Goal: Task Accomplishment & Management: Use online tool/utility

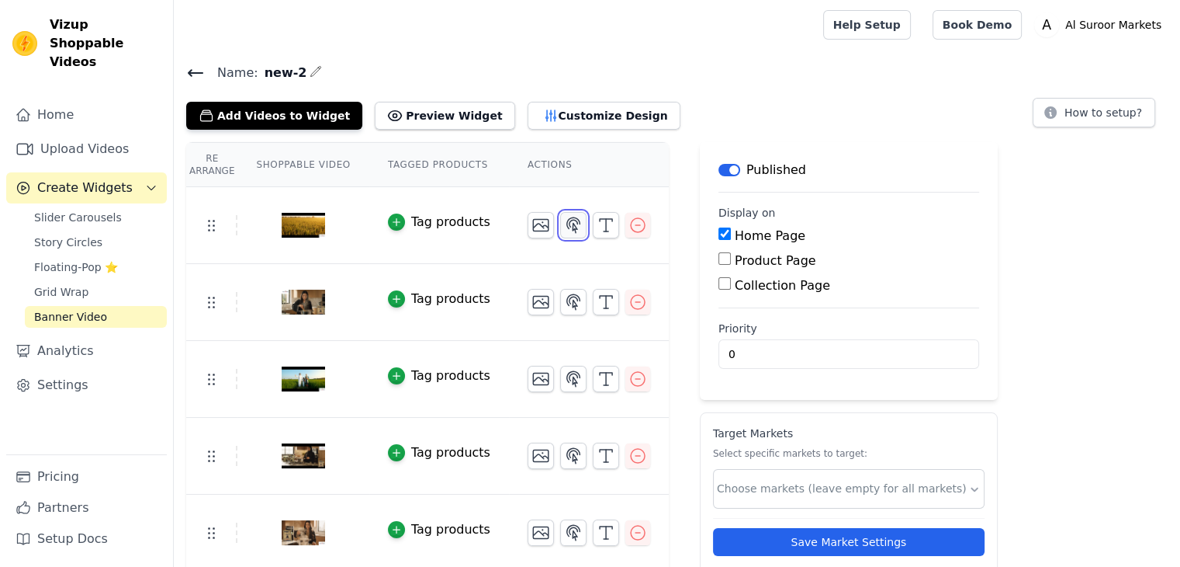
click at [564, 224] on icon "button" at bounding box center [573, 225] width 19 height 19
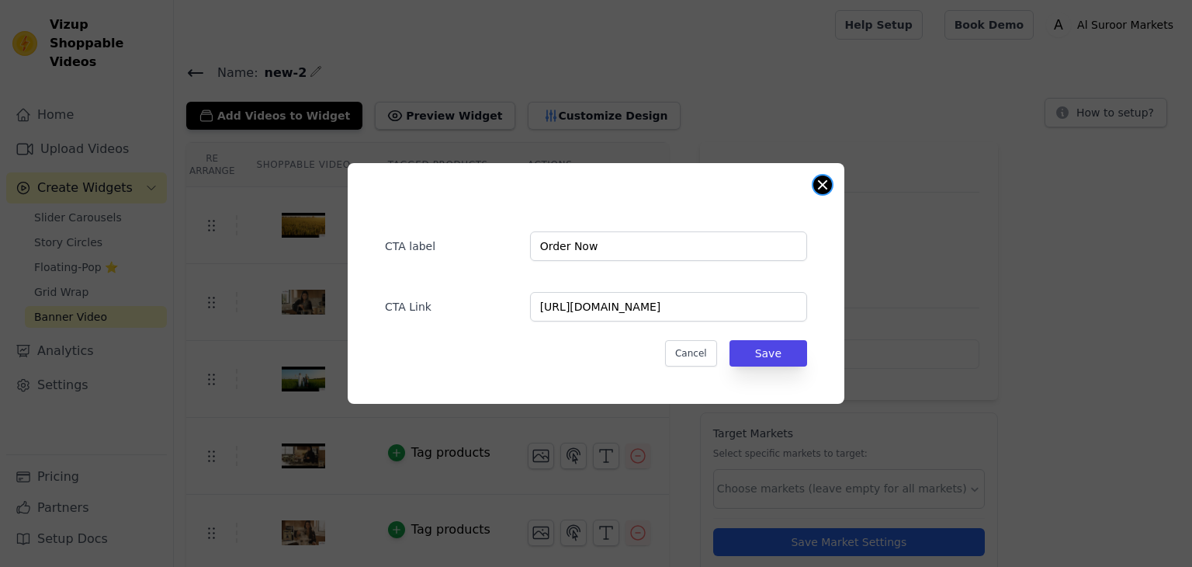
click at [820, 187] on button "Close modal" at bounding box center [822, 184] width 19 height 19
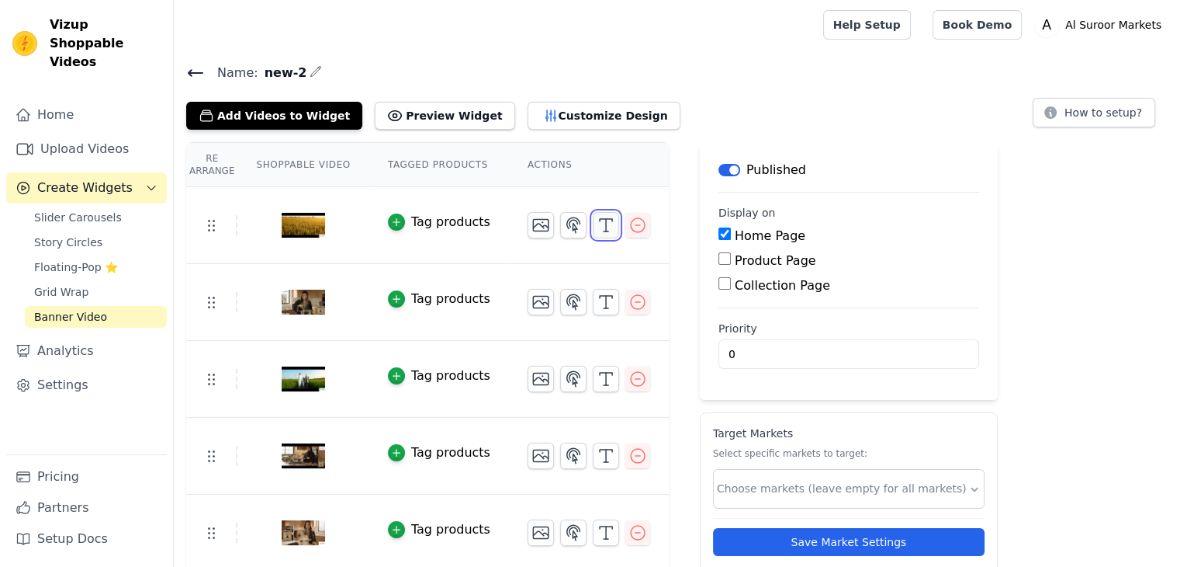
click at [606, 224] on line "button" at bounding box center [606, 225] width 0 height 12
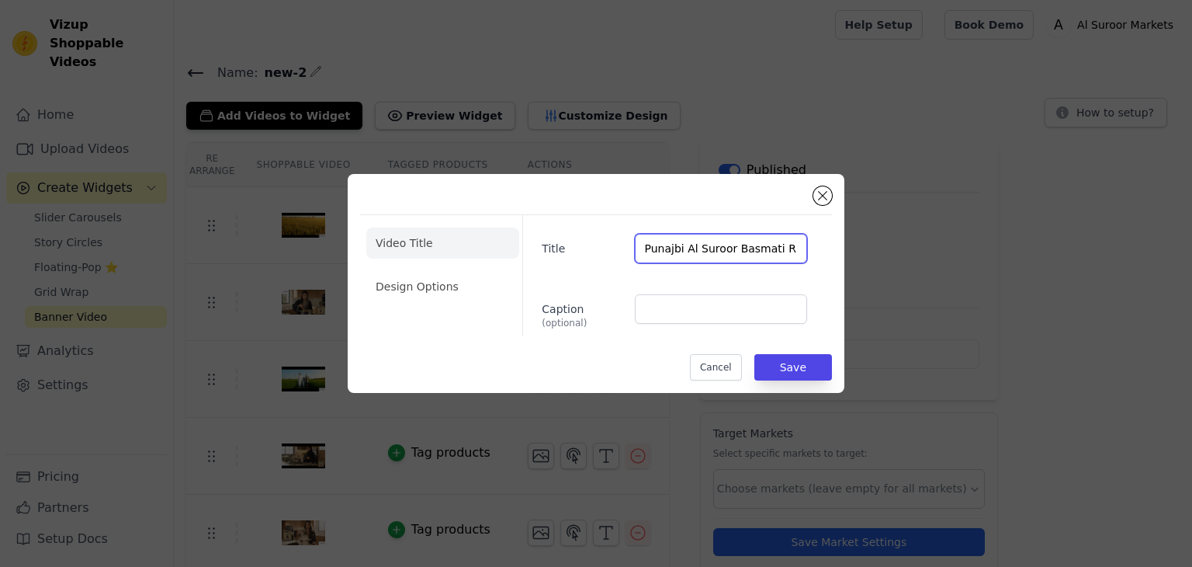
click at [681, 251] on input "Punajbi Al Suroor Basmati Rice" at bounding box center [721, 248] width 172 height 29
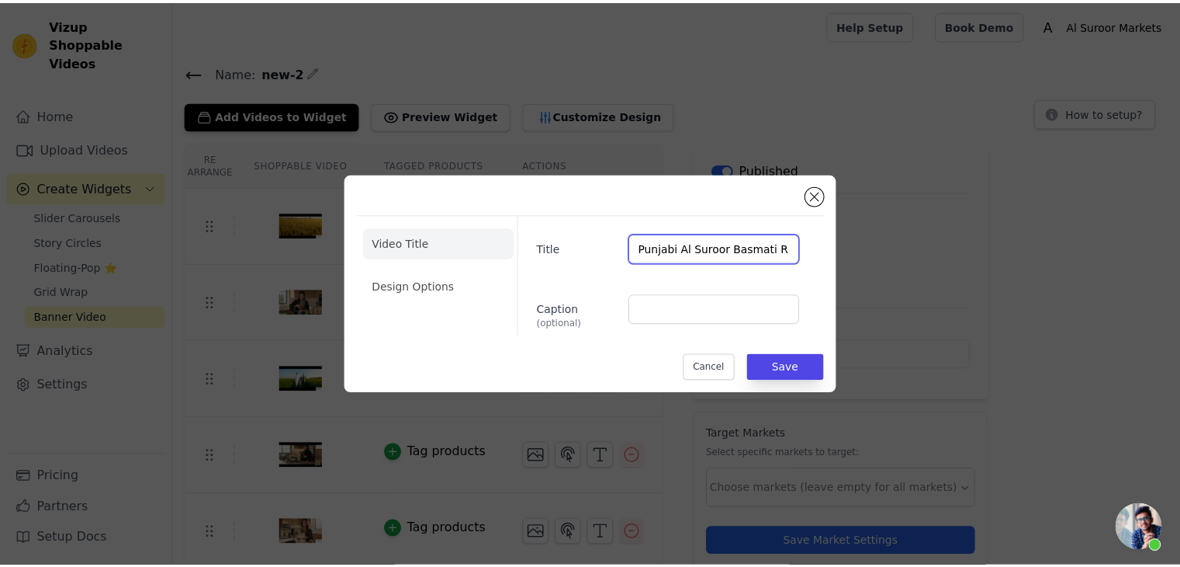
scroll to position [1086, 0]
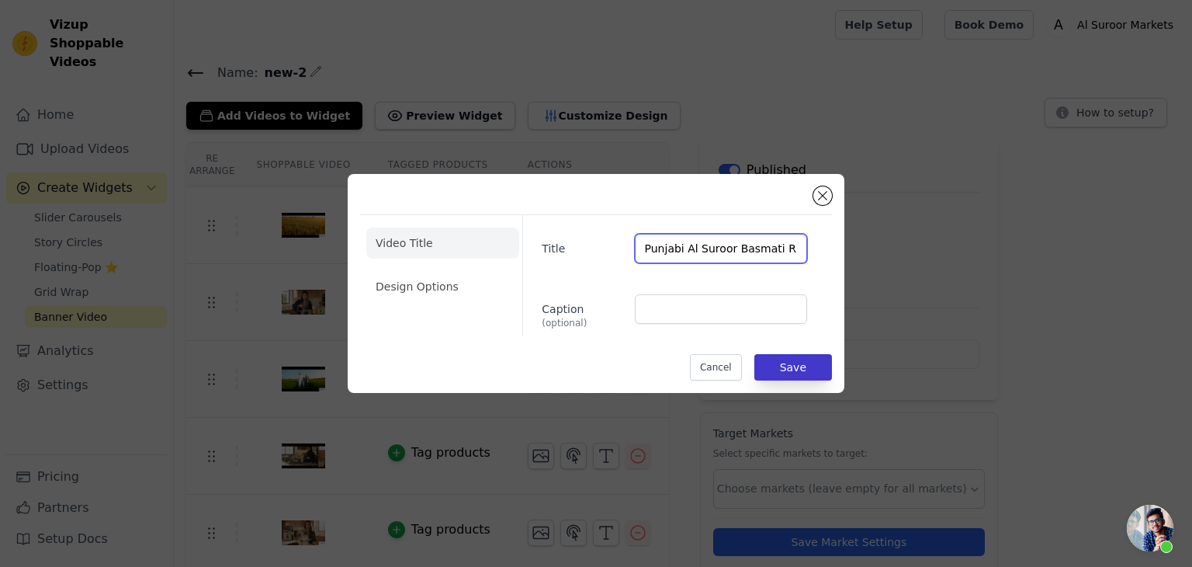
type input "Punjabi Al Suroor Basmati Rice"
click at [791, 362] on button "Save" at bounding box center [793, 367] width 78 height 26
click at [790, 363] on button "Save" at bounding box center [793, 367] width 78 height 26
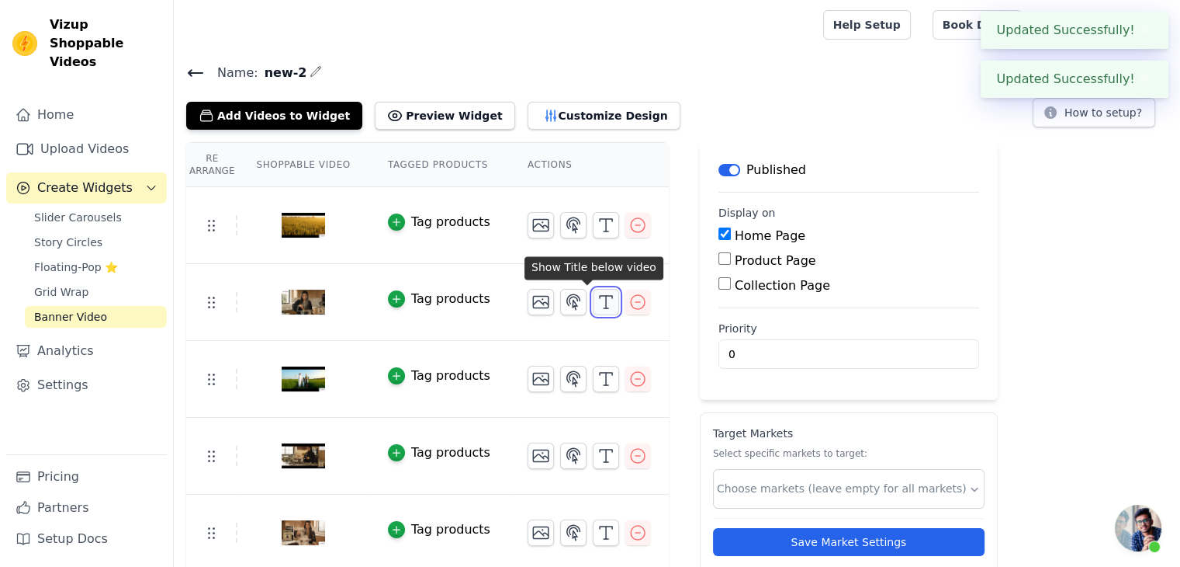
click at [597, 300] on icon "button" at bounding box center [606, 302] width 19 height 19
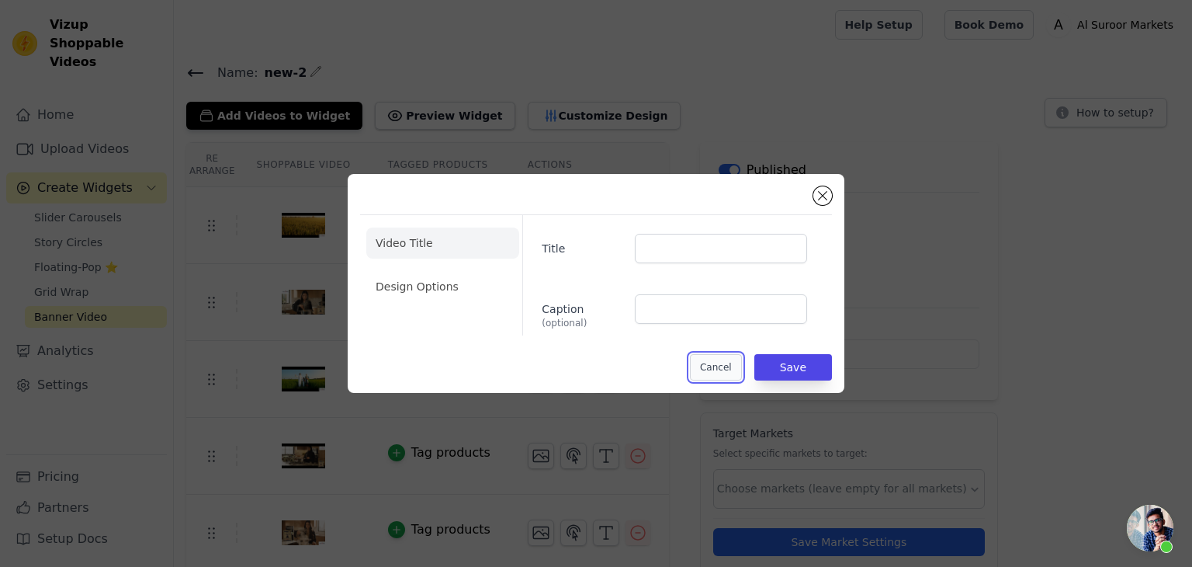
click at [726, 366] on button "Cancel" at bounding box center [716, 367] width 52 height 26
click at [726, 366] on input "0" at bounding box center [849, 353] width 261 height 29
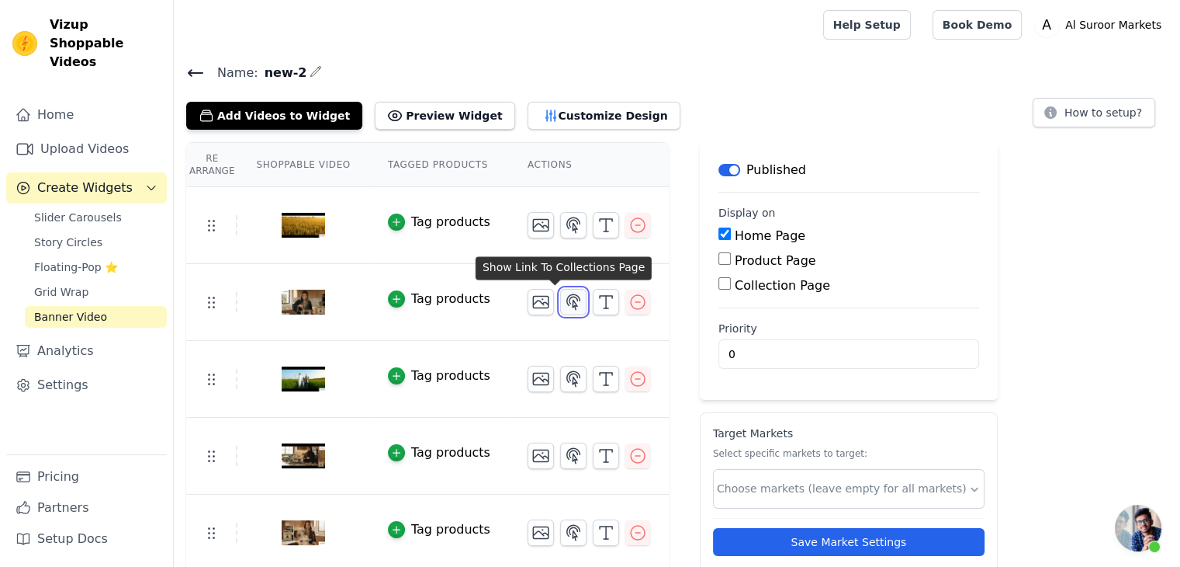
click at [564, 298] on icon "button" at bounding box center [573, 302] width 19 height 19
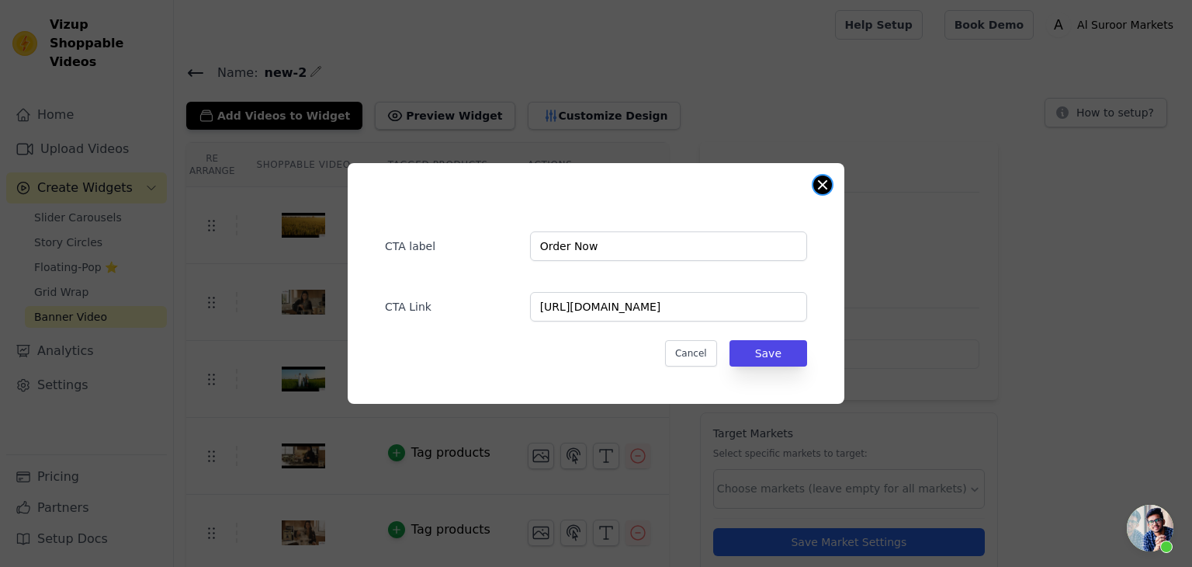
click at [821, 186] on button "Close modal" at bounding box center [822, 184] width 19 height 19
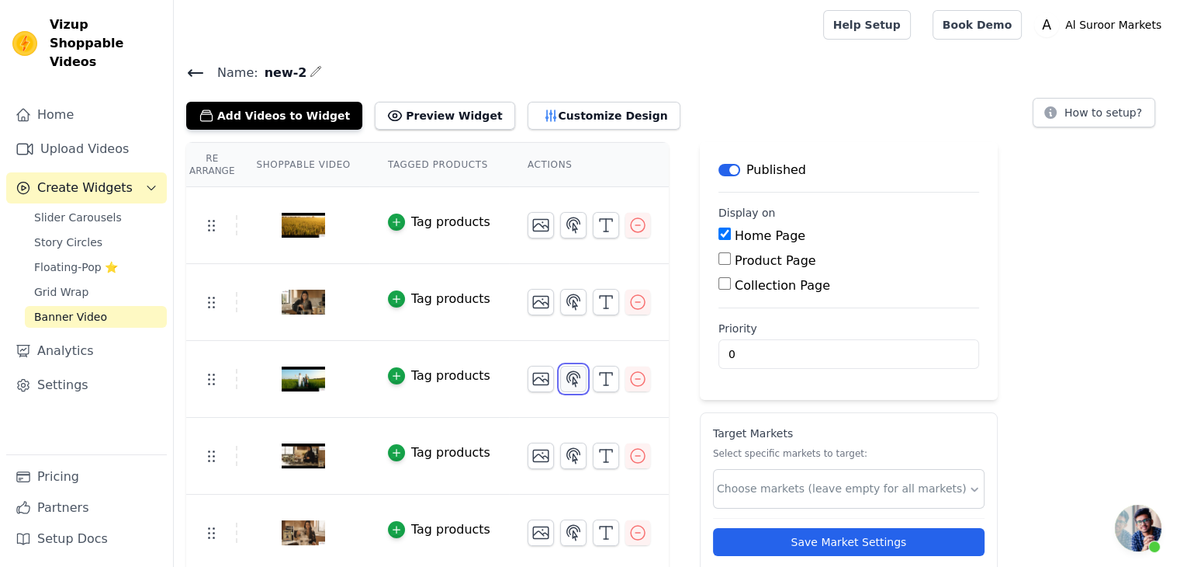
click at [564, 376] on icon "button" at bounding box center [573, 378] width 19 height 19
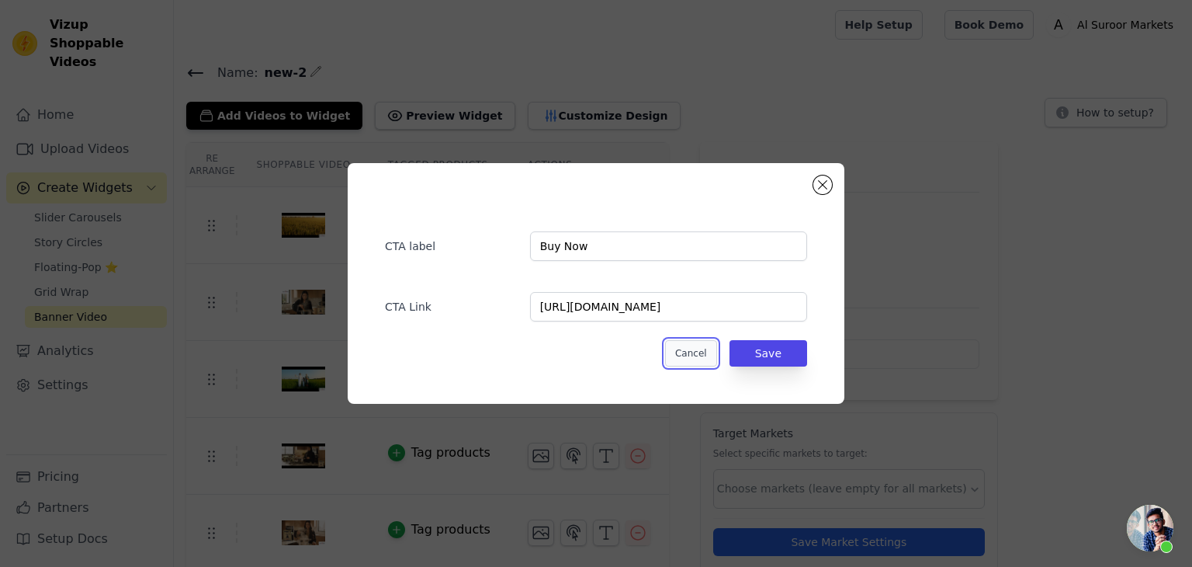
click at [689, 350] on button "Cancel" at bounding box center [691, 353] width 52 height 26
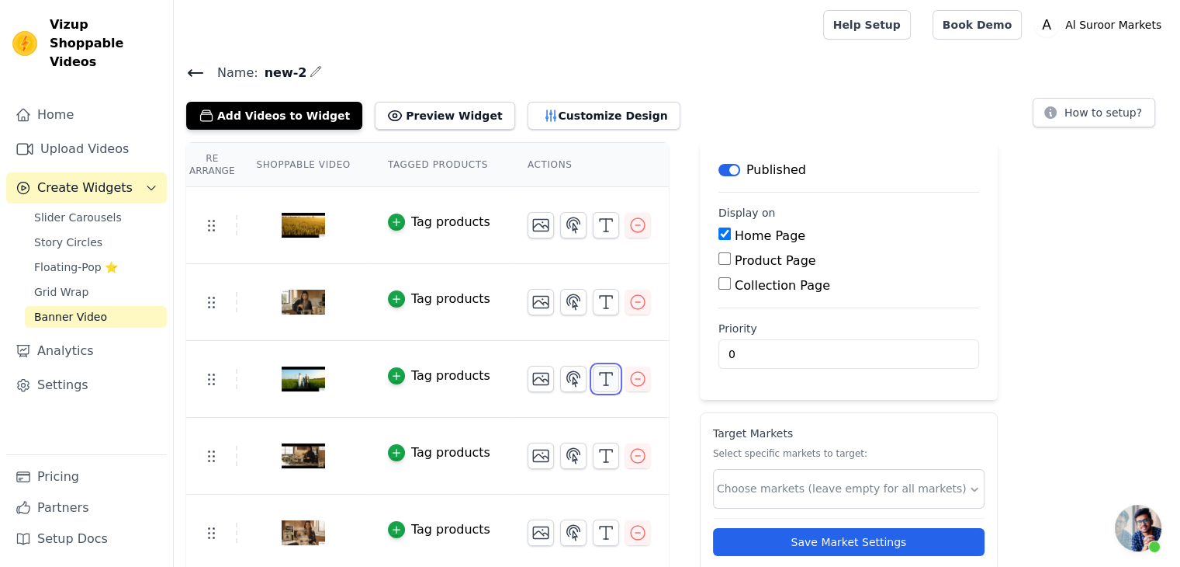
click at [597, 377] on icon "button" at bounding box center [606, 378] width 19 height 19
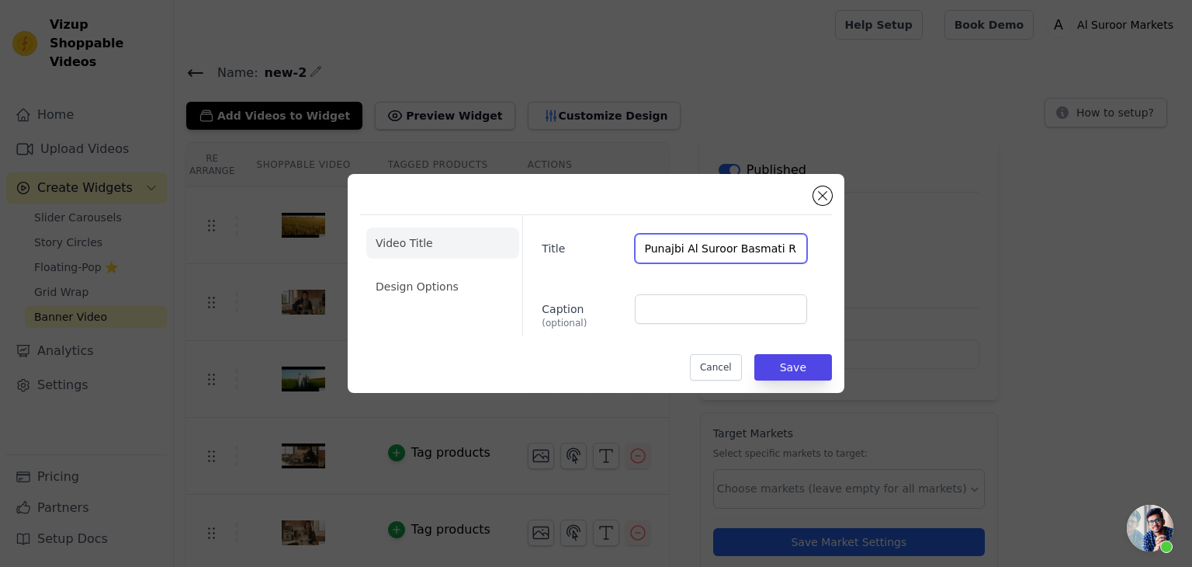
click at [682, 250] on input "Punajbi Al Suroor Basmati Rice" at bounding box center [721, 248] width 172 height 29
type input "Punjabi Al Suroor Basmati Rice"
click at [792, 363] on button "Save" at bounding box center [793, 367] width 78 height 26
click at [809, 370] on div "Re Arrange Shoppable Video Tagged Products Actions Tag products Tag products Ta…" at bounding box center [683, 395] width 1018 height 506
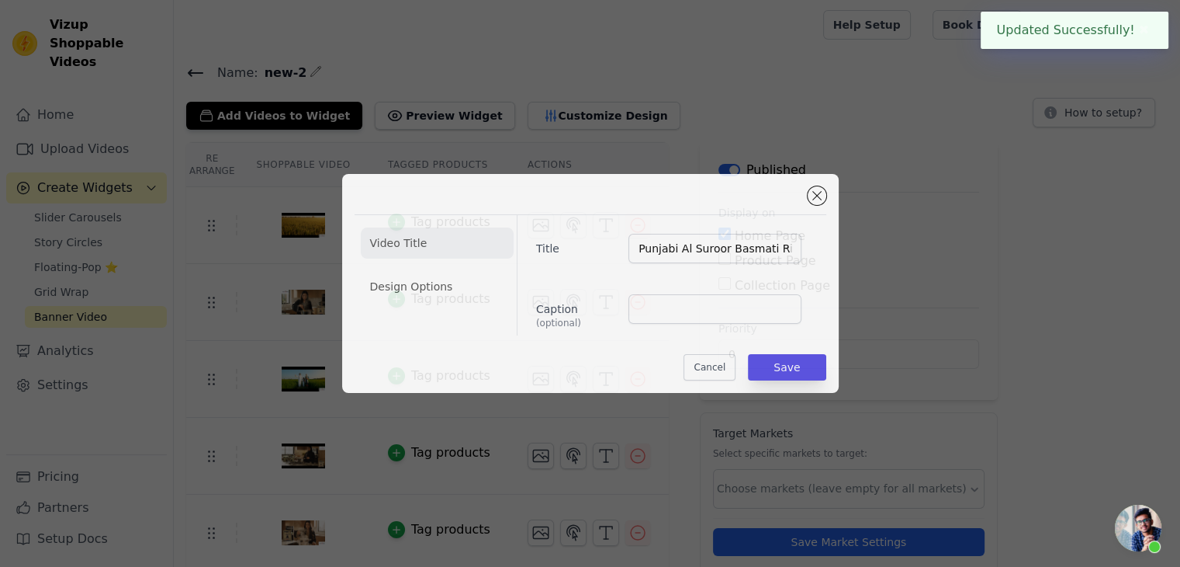
click at [809, 370] on main "Label Published Display on Home Page Product Page Collection Page Priority 0" at bounding box center [849, 271] width 298 height 258
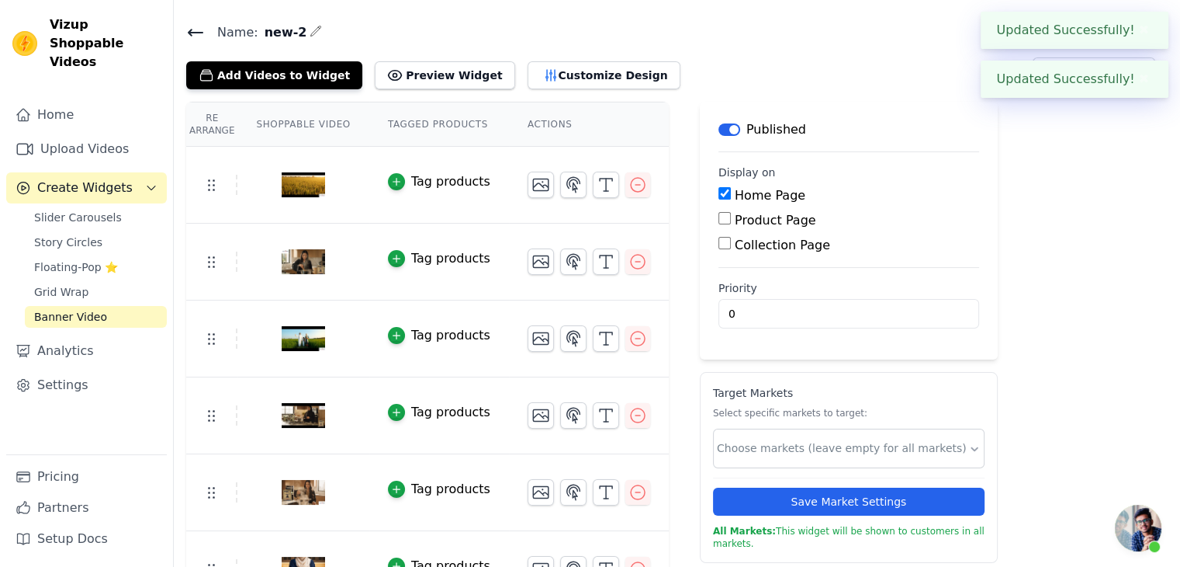
scroll to position [78, 0]
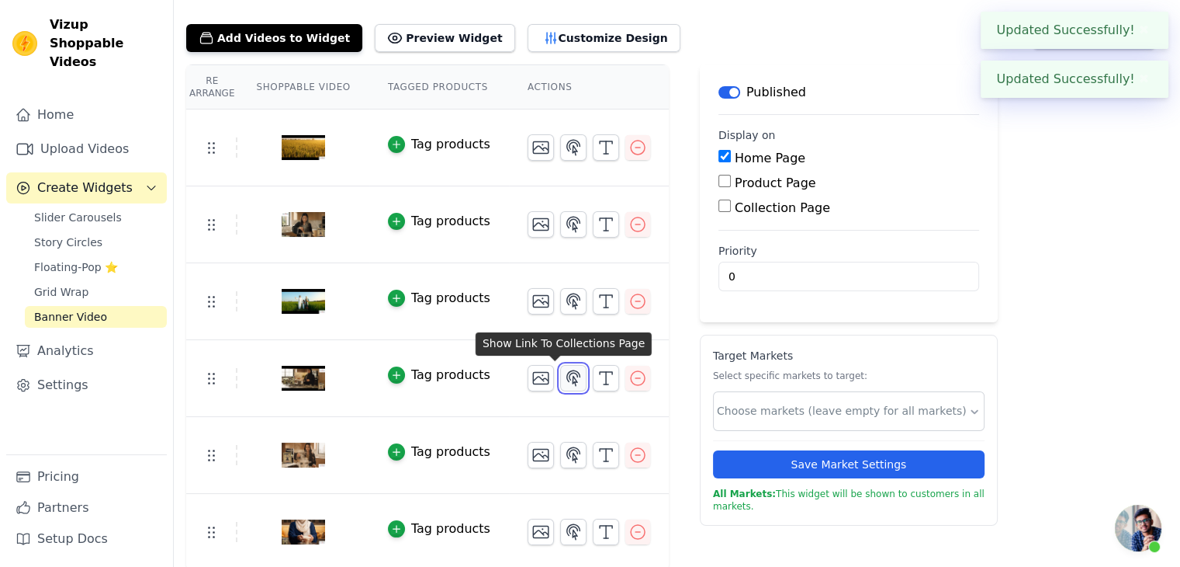
click at [567, 374] on icon "button" at bounding box center [573, 377] width 13 height 15
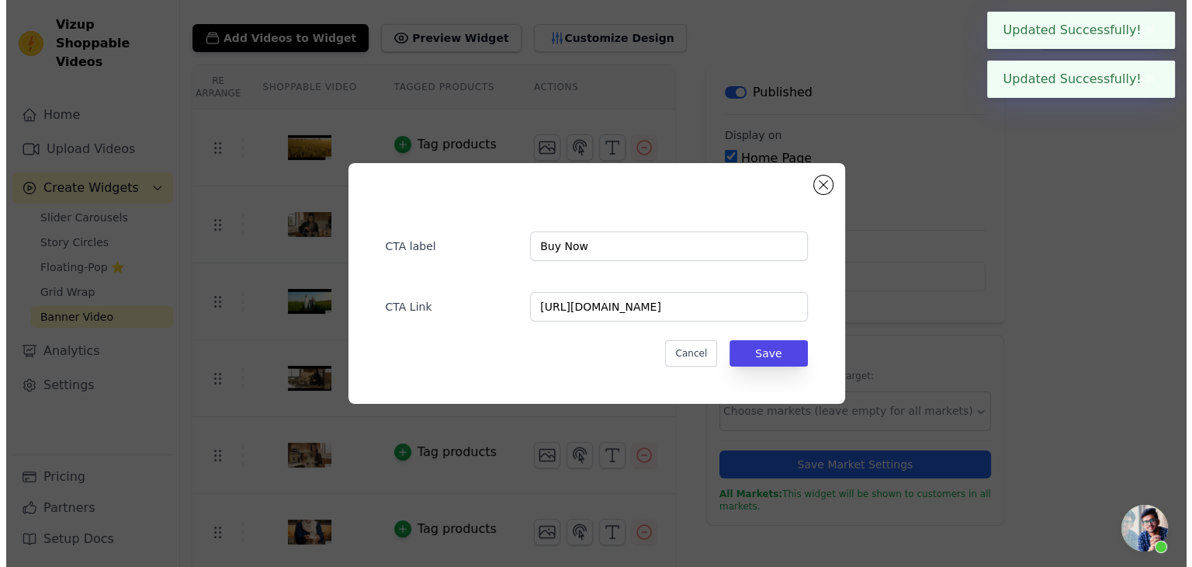
scroll to position [0, 0]
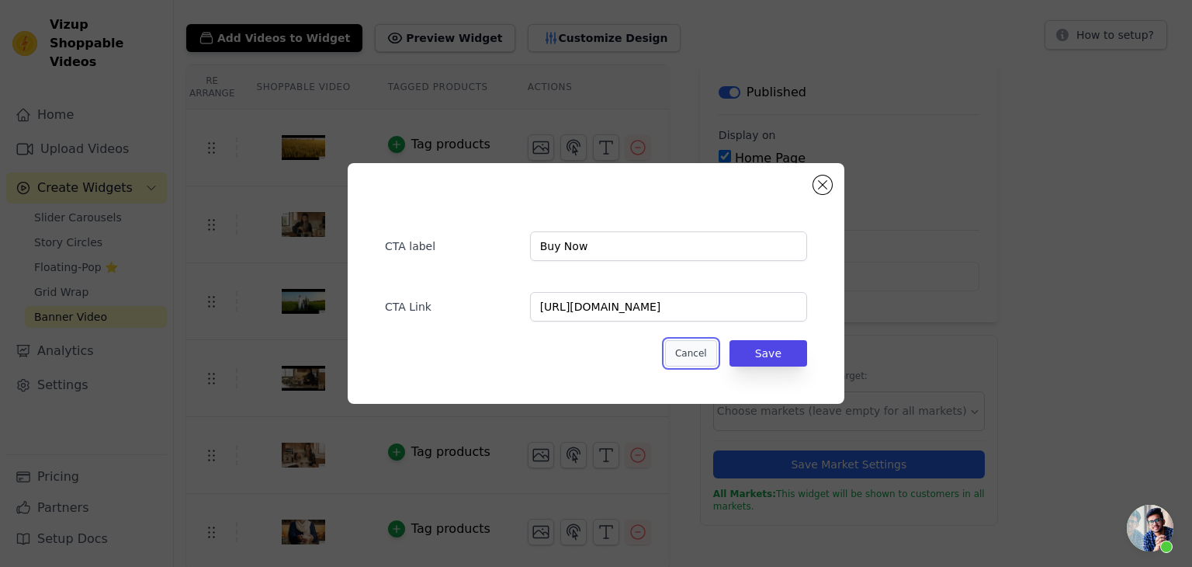
click at [709, 355] on button "Cancel" at bounding box center [691, 353] width 52 height 26
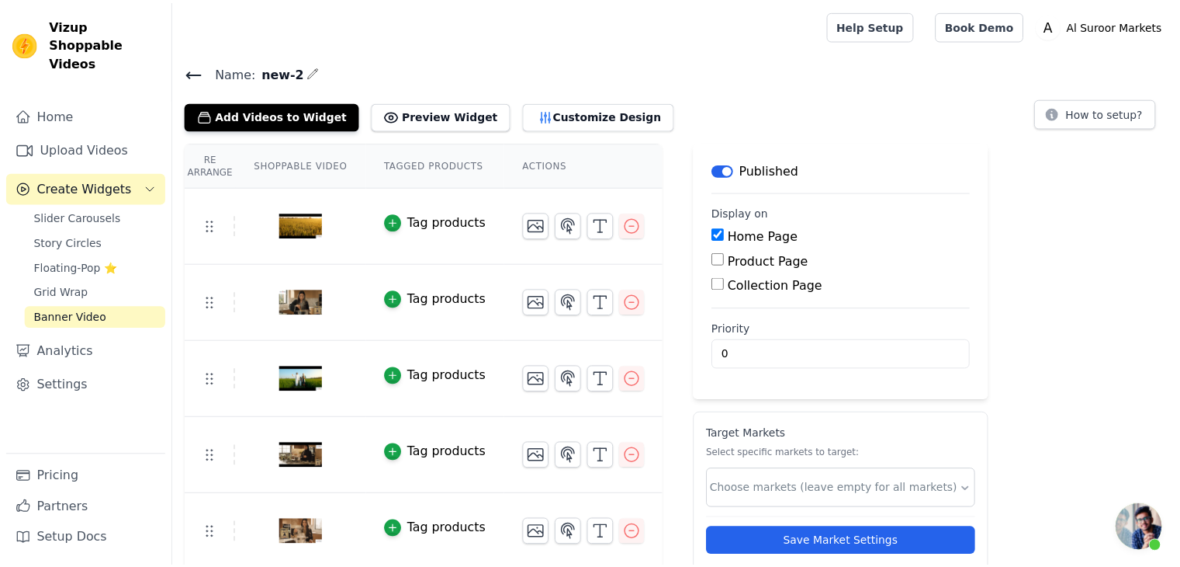
scroll to position [78, 0]
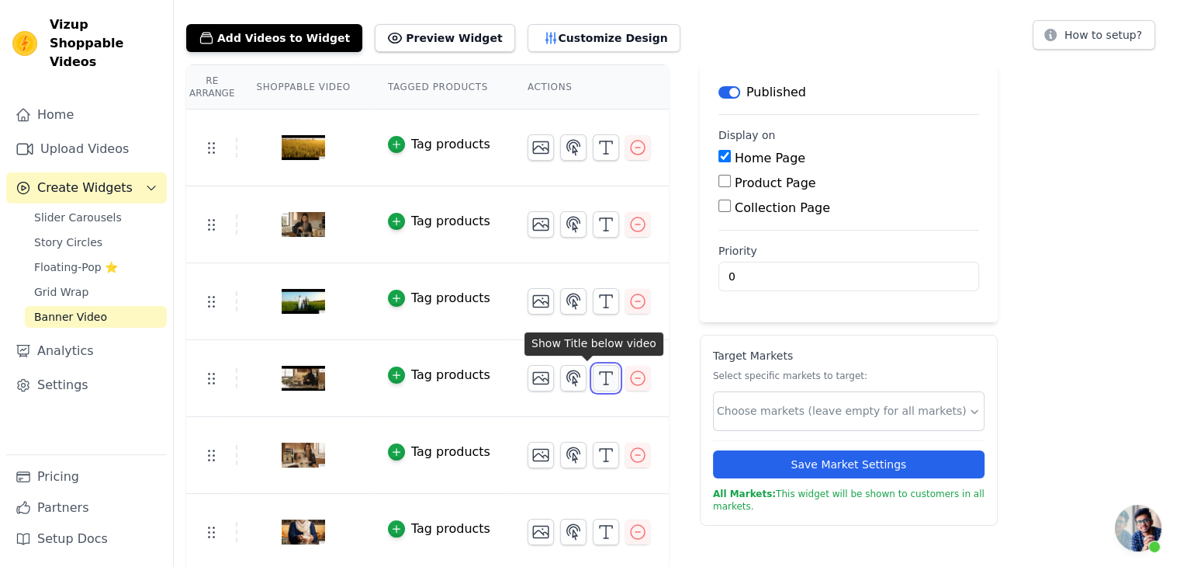
click at [597, 375] on icon "button" at bounding box center [606, 378] width 19 height 19
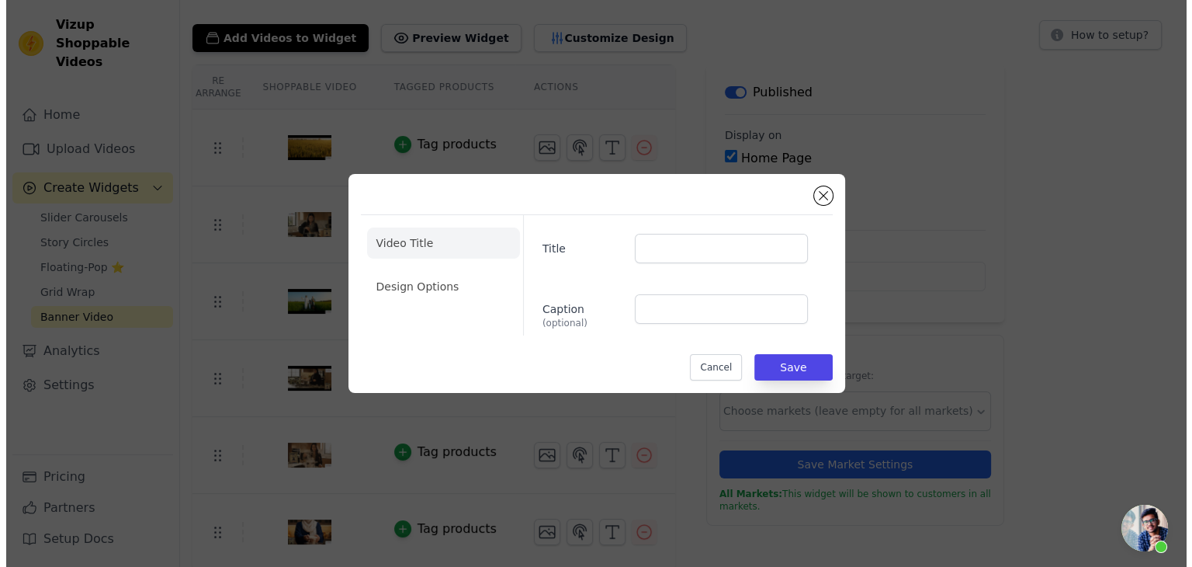
scroll to position [0, 0]
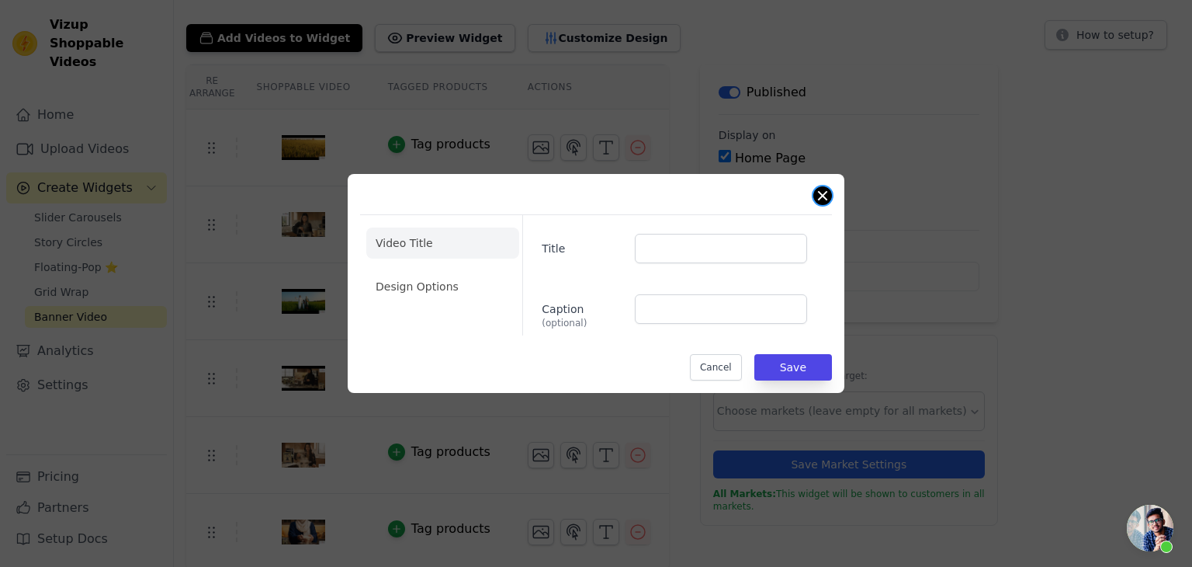
click at [820, 199] on button "Close modal" at bounding box center [822, 195] width 19 height 19
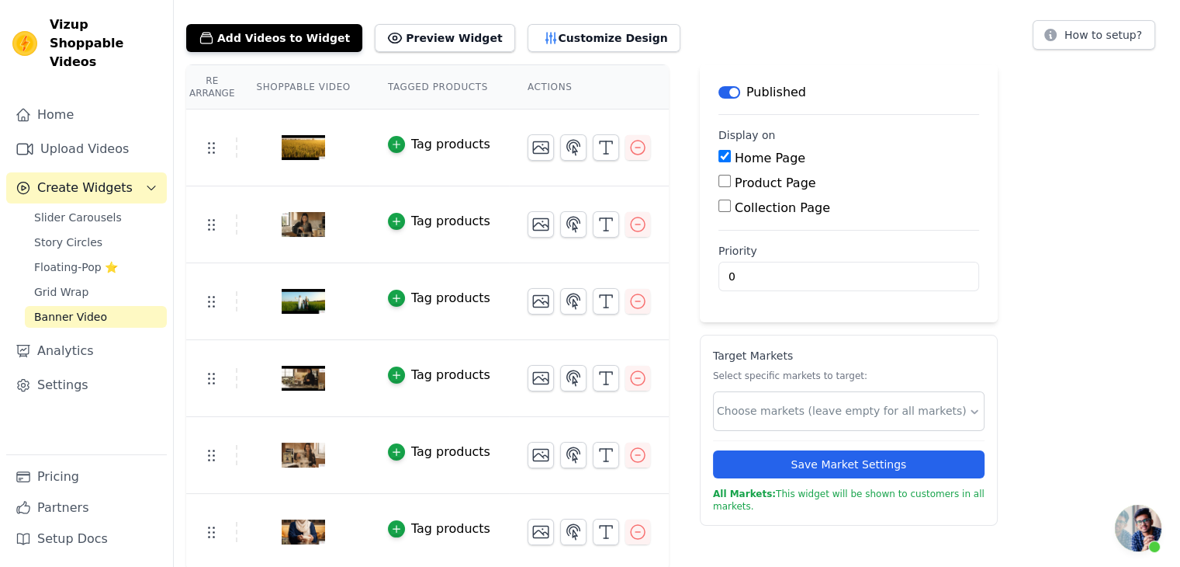
scroll to position [79, 0]
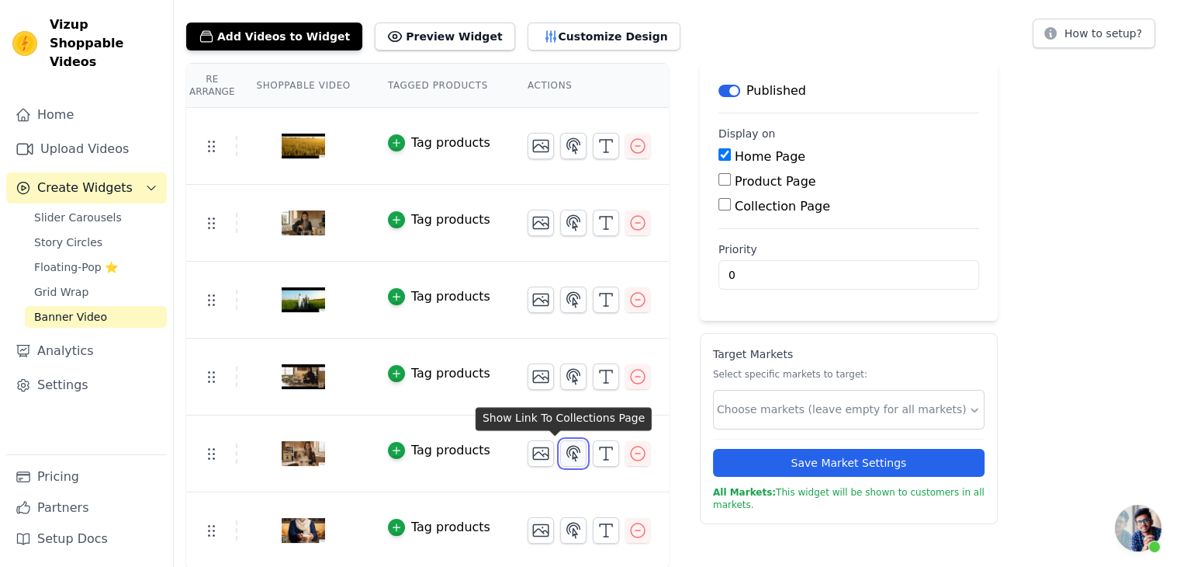
click at [564, 448] on icon "button" at bounding box center [573, 453] width 19 height 19
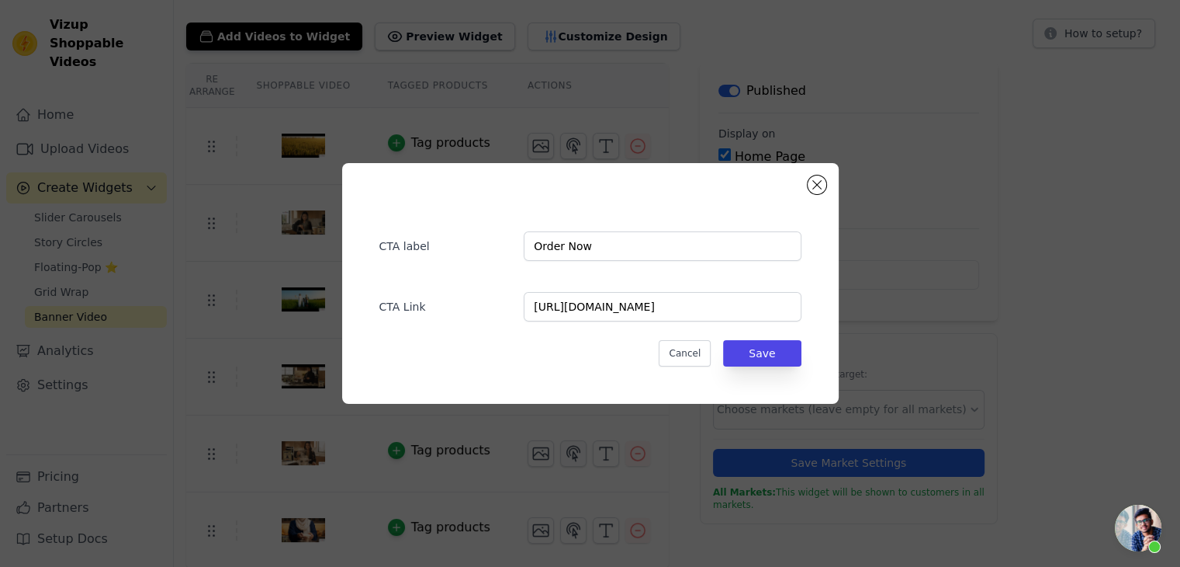
click at [557, 448] on div "CTA label Order Now CTA Link https://alsuroormarkets.com/collections/punjabi-al…" at bounding box center [590, 283] width 1180 height 567
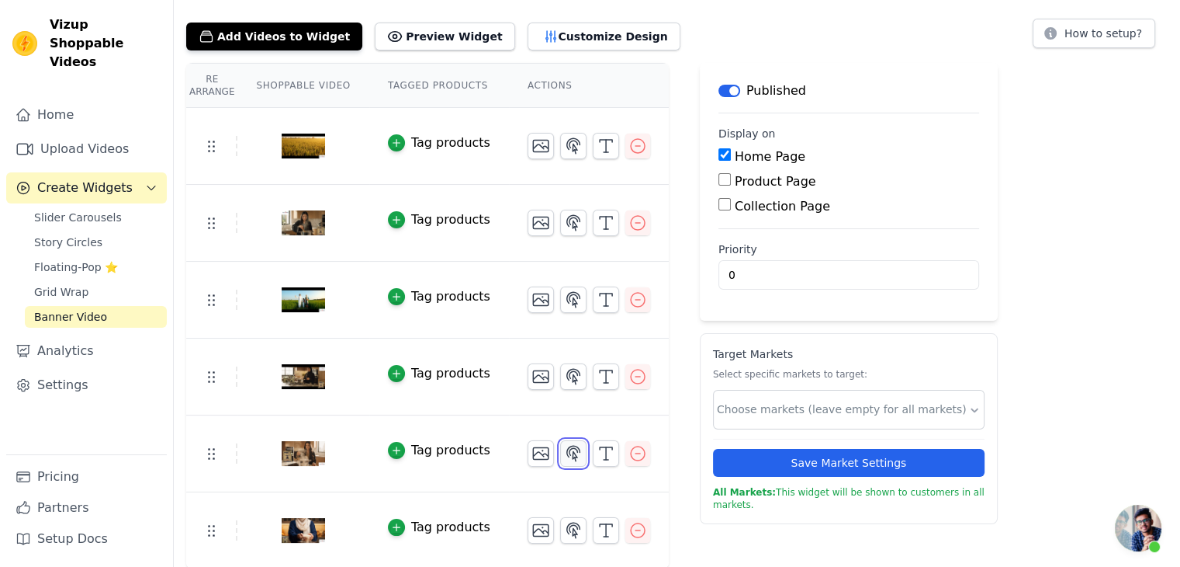
click at [564, 448] on icon "button" at bounding box center [573, 453] width 19 height 19
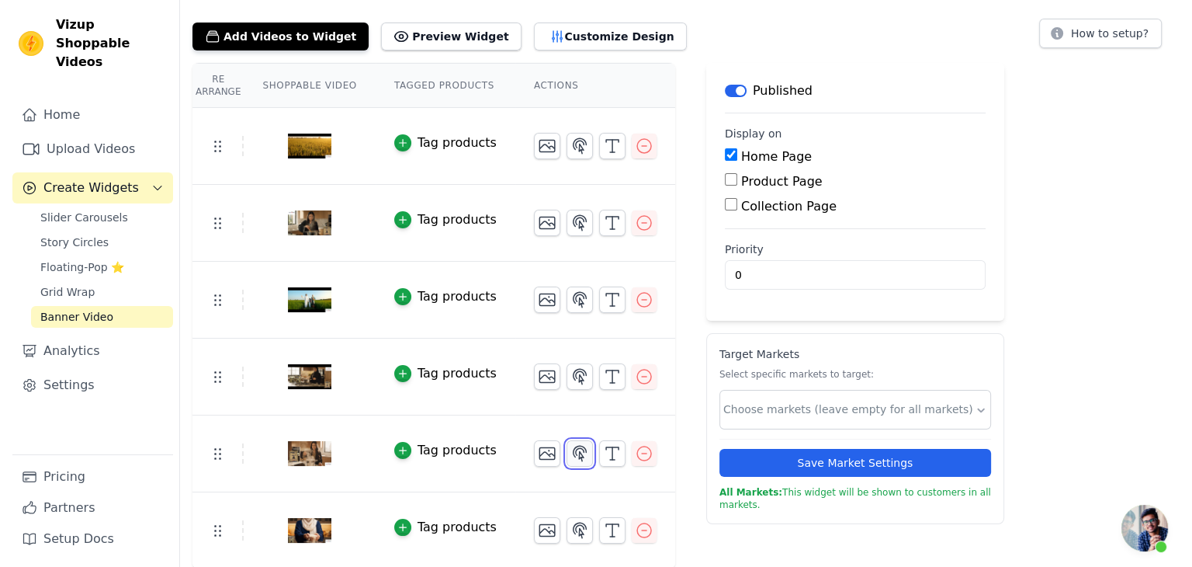
scroll to position [0, 0]
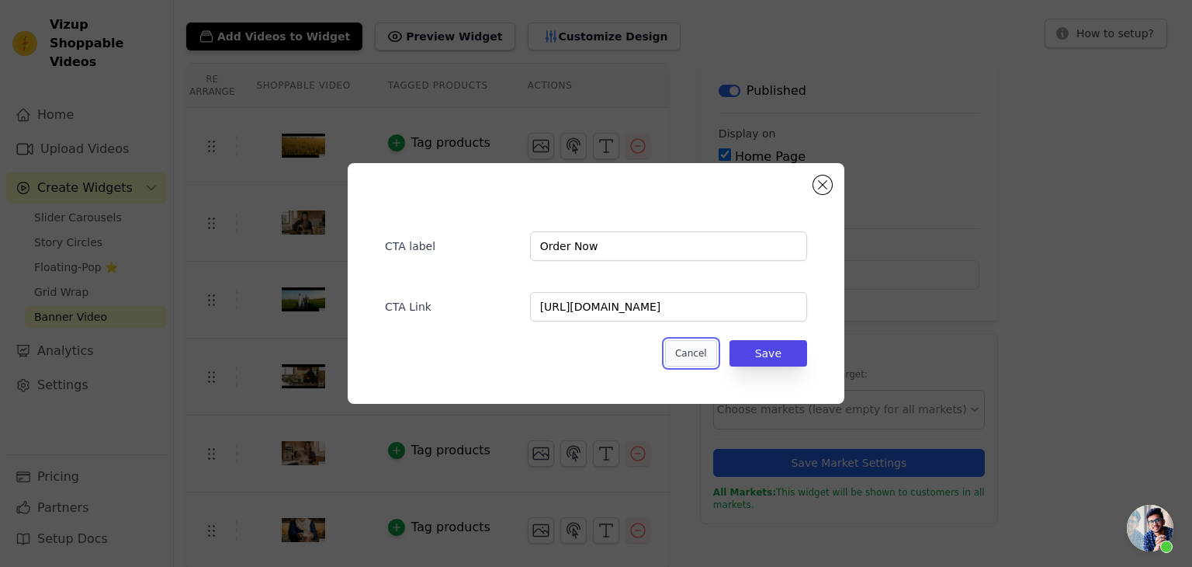
click at [707, 359] on button "Cancel" at bounding box center [691, 353] width 52 height 26
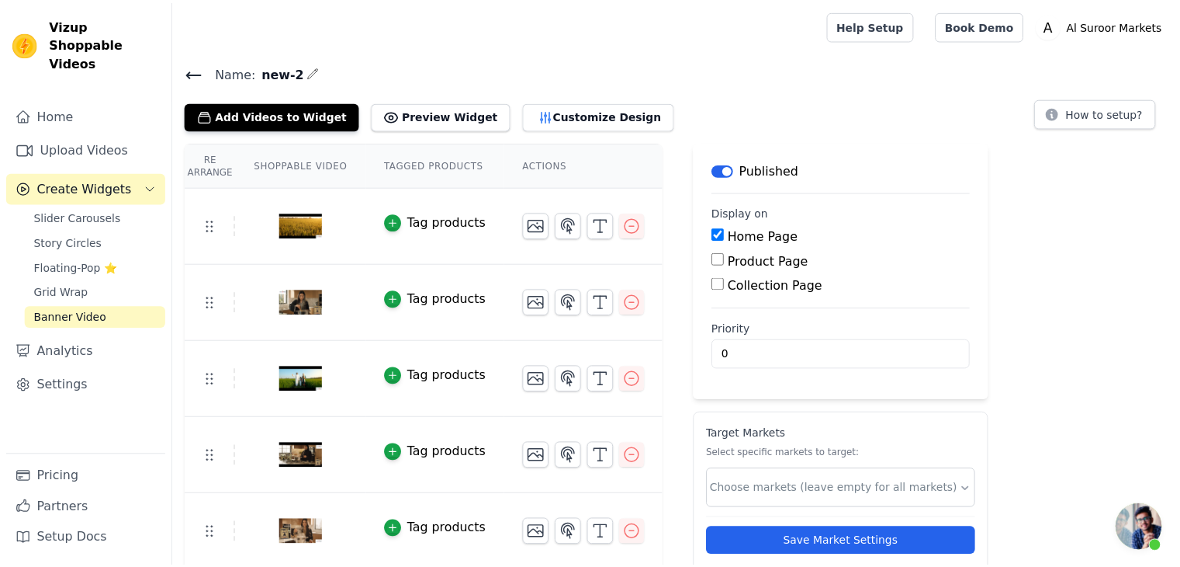
scroll to position [79, 0]
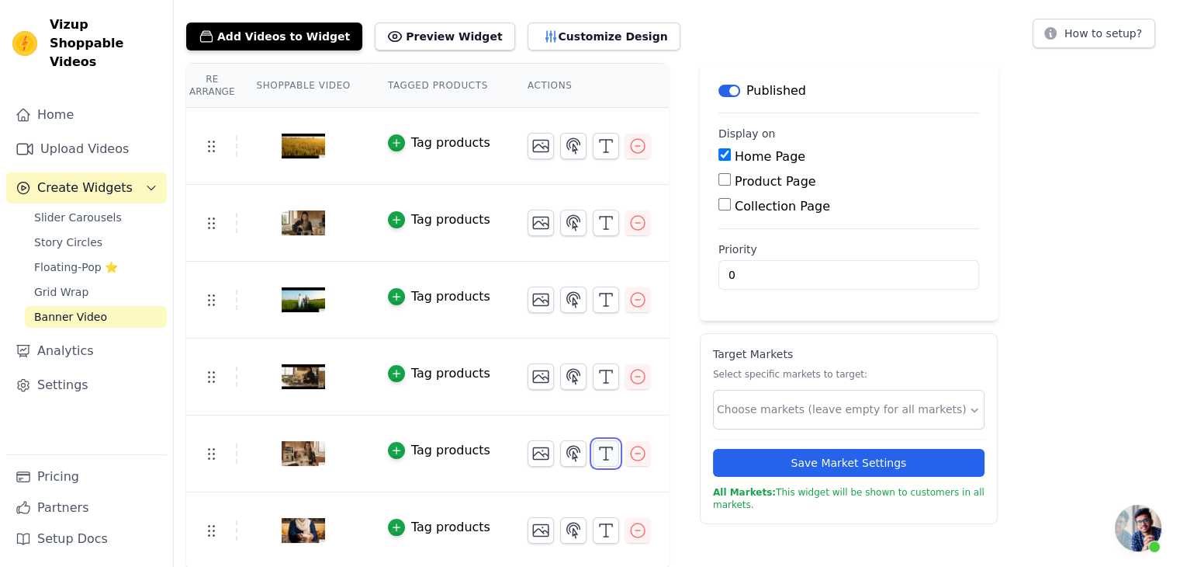
click at [597, 448] on icon "button" at bounding box center [606, 453] width 19 height 19
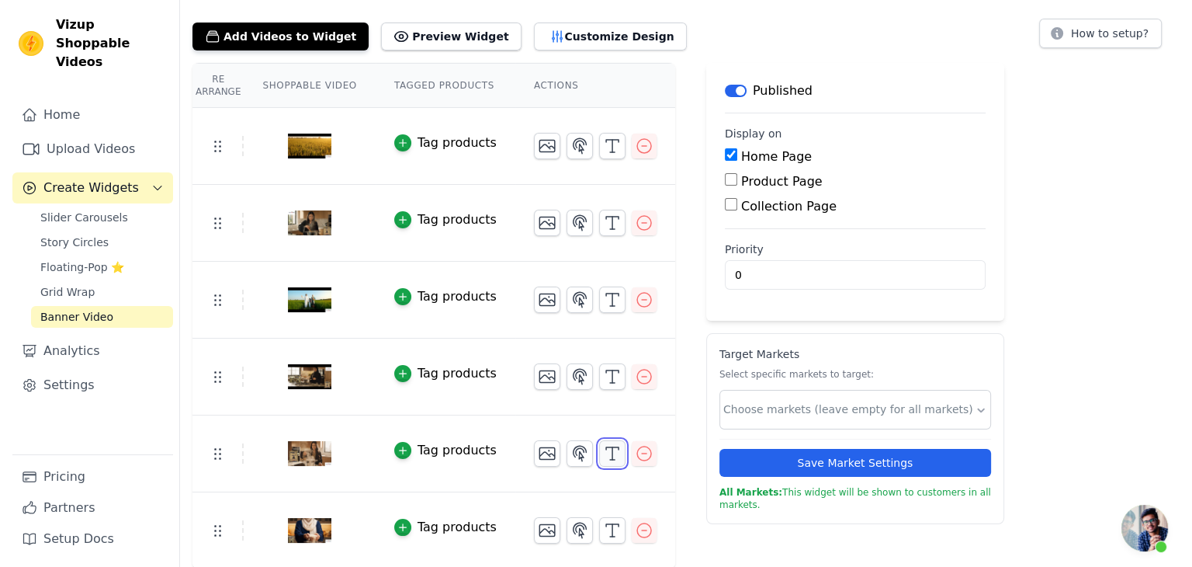
scroll to position [0, 0]
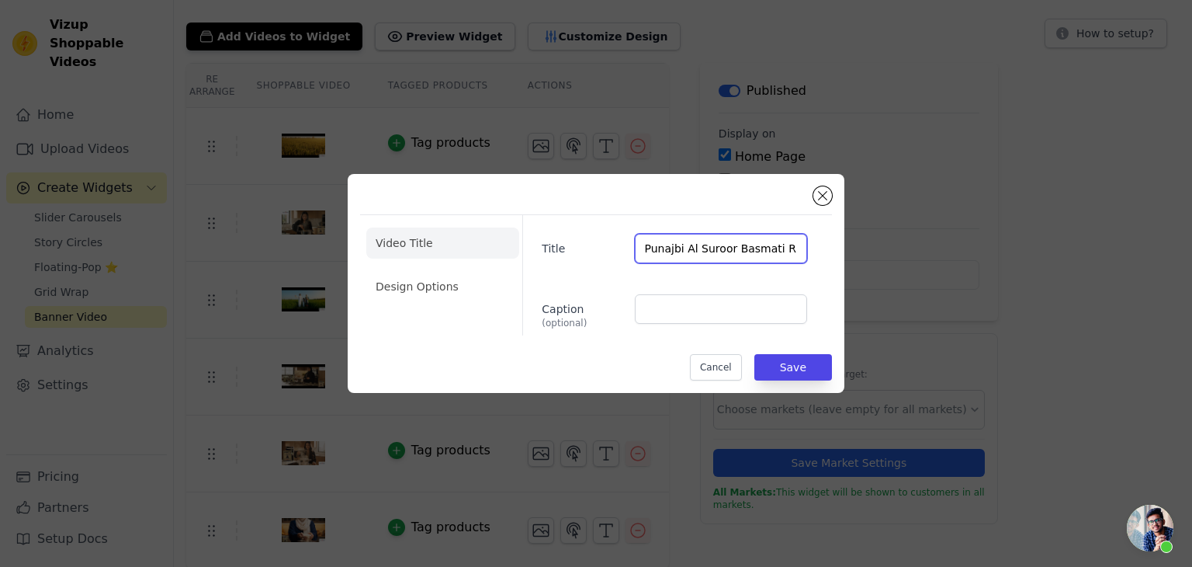
click at [672, 250] on input "Punajbi Al Suroor Basmati Rice" at bounding box center [721, 248] width 172 height 29
type input "Punjabi Al Suroor Basmati Rice"
click at [780, 366] on button "Save" at bounding box center [793, 367] width 78 height 26
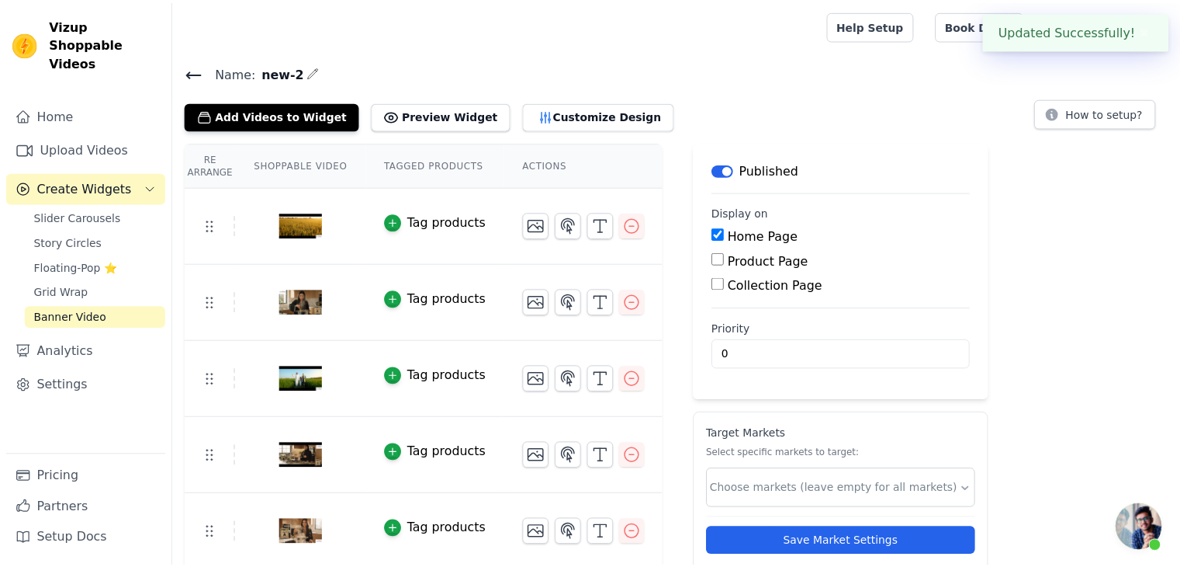
scroll to position [79, 0]
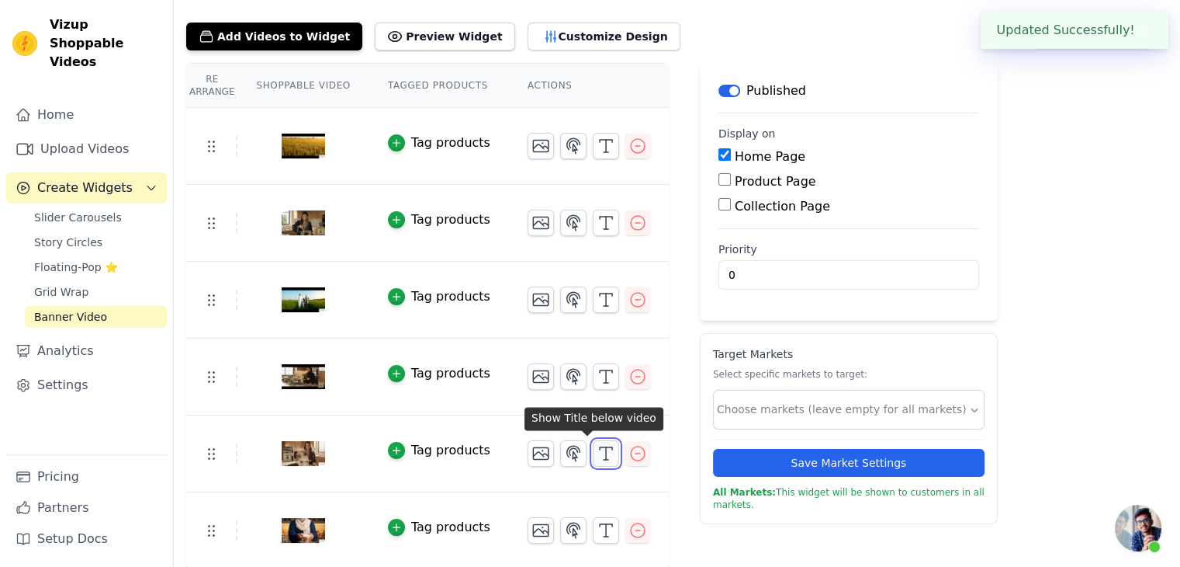
click at [606, 454] on line "button" at bounding box center [606, 453] width 0 height 12
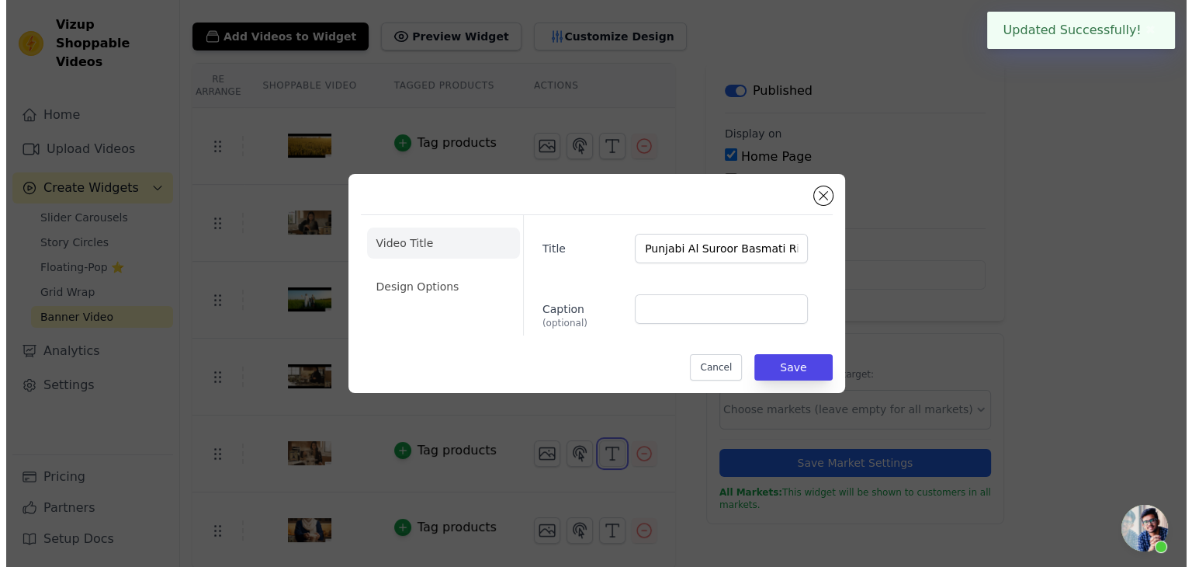
scroll to position [0, 0]
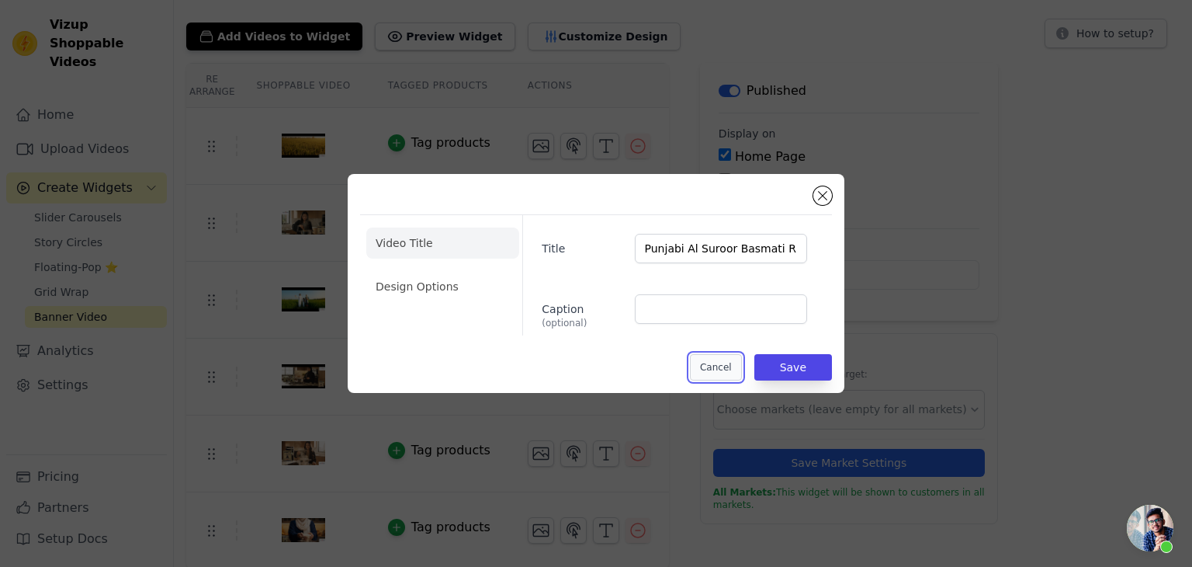
click at [713, 369] on button "Cancel" at bounding box center [716, 367] width 52 height 26
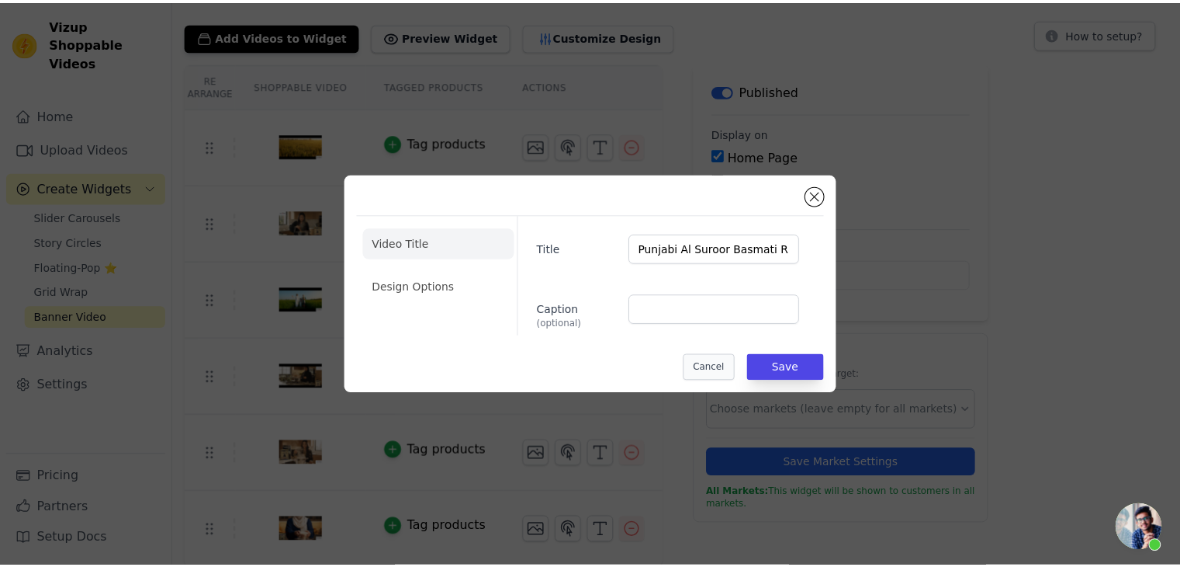
scroll to position [79, 0]
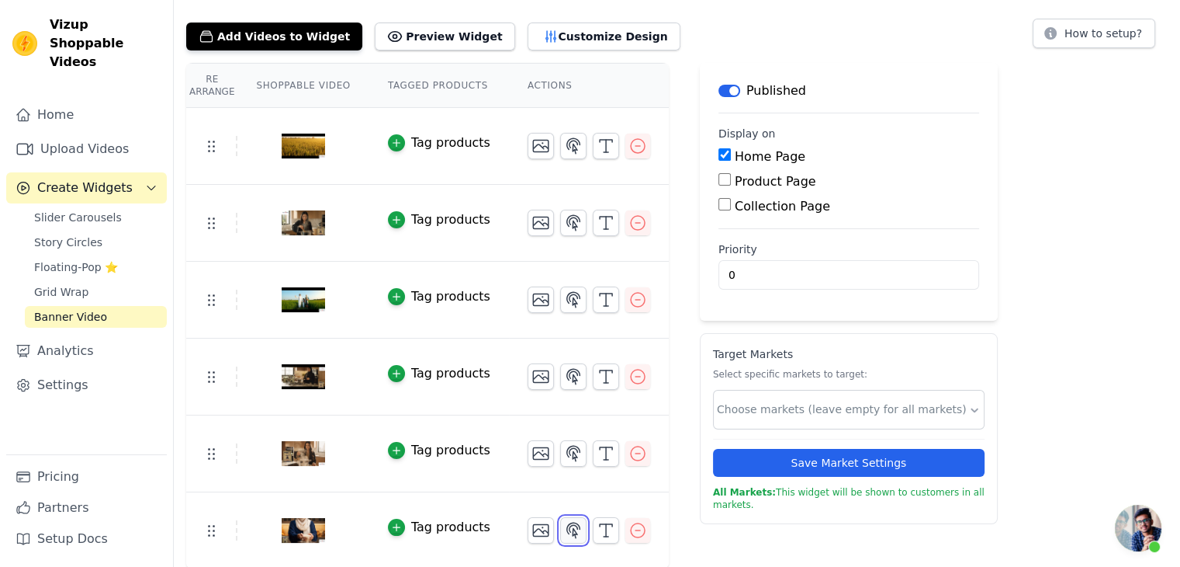
click at [564, 535] on icon "button" at bounding box center [573, 530] width 19 height 19
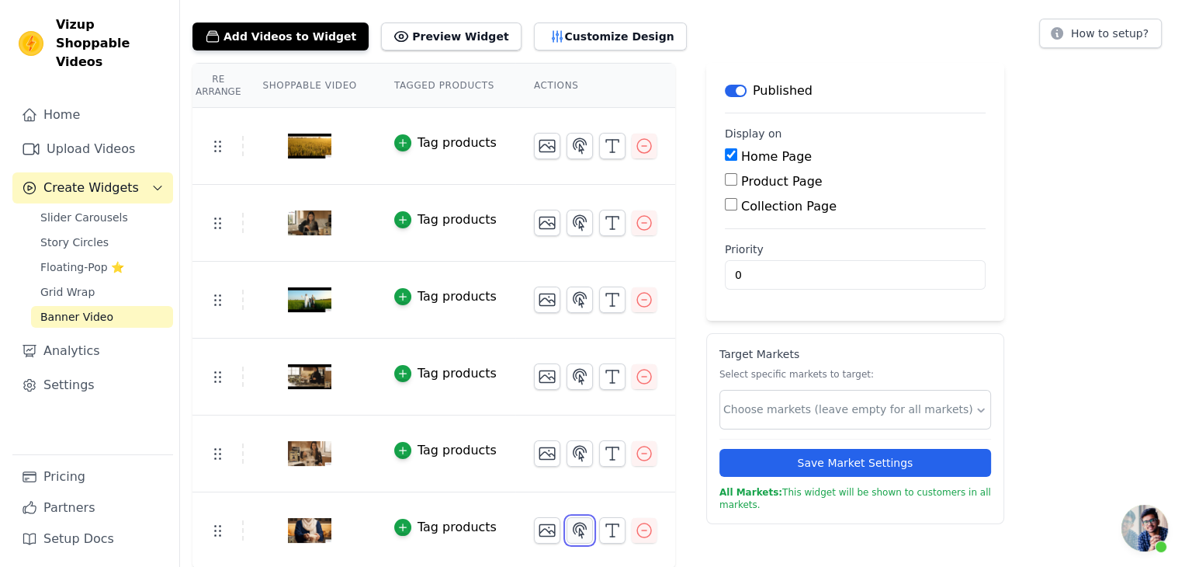
scroll to position [0, 0]
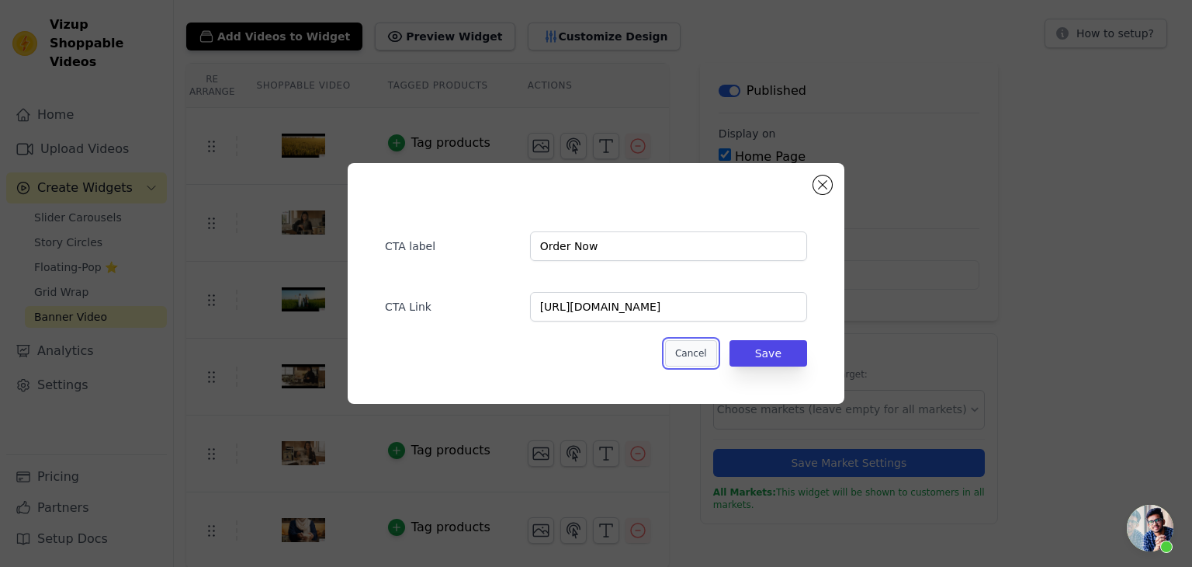
click at [686, 347] on button "Cancel" at bounding box center [691, 353] width 52 height 26
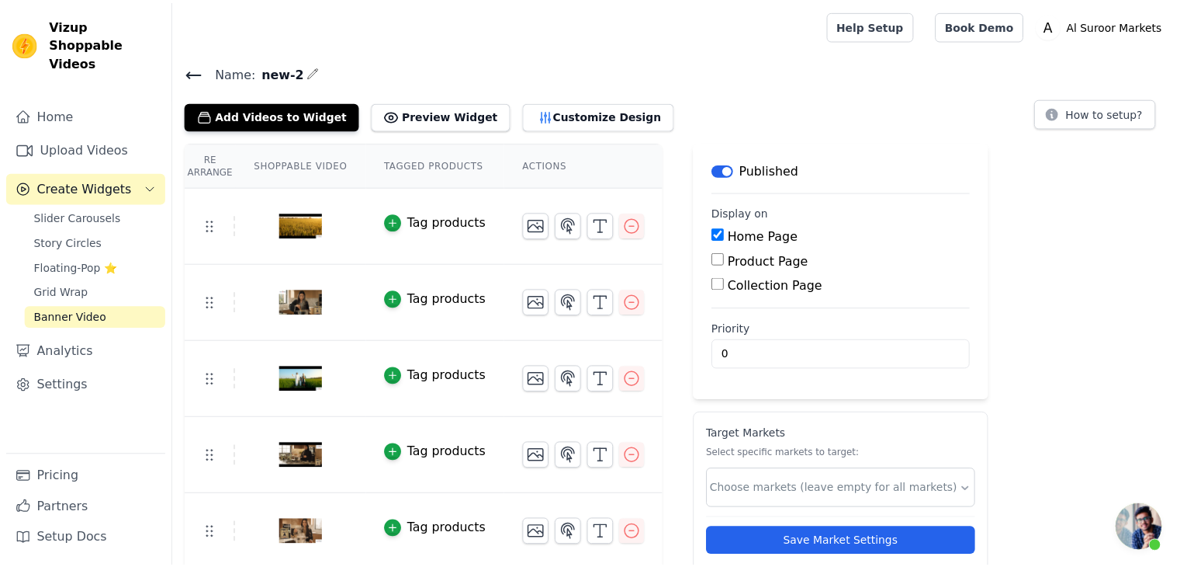
scroll to position [79, 0]
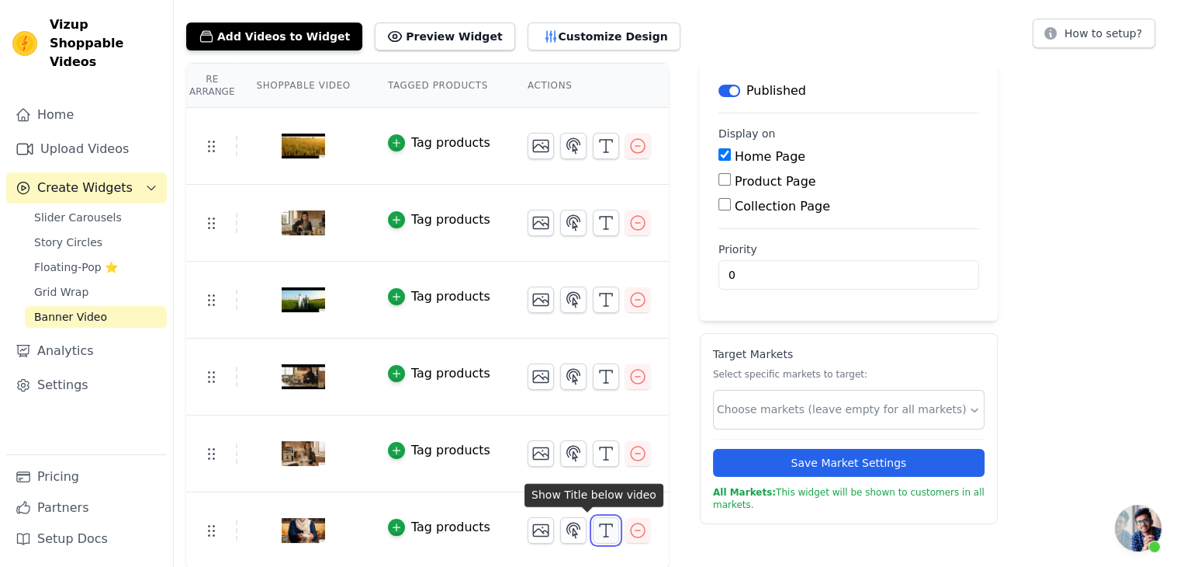
click at [597, 535] on icon "button" at bounding box center [606, 530] width 19 height 19
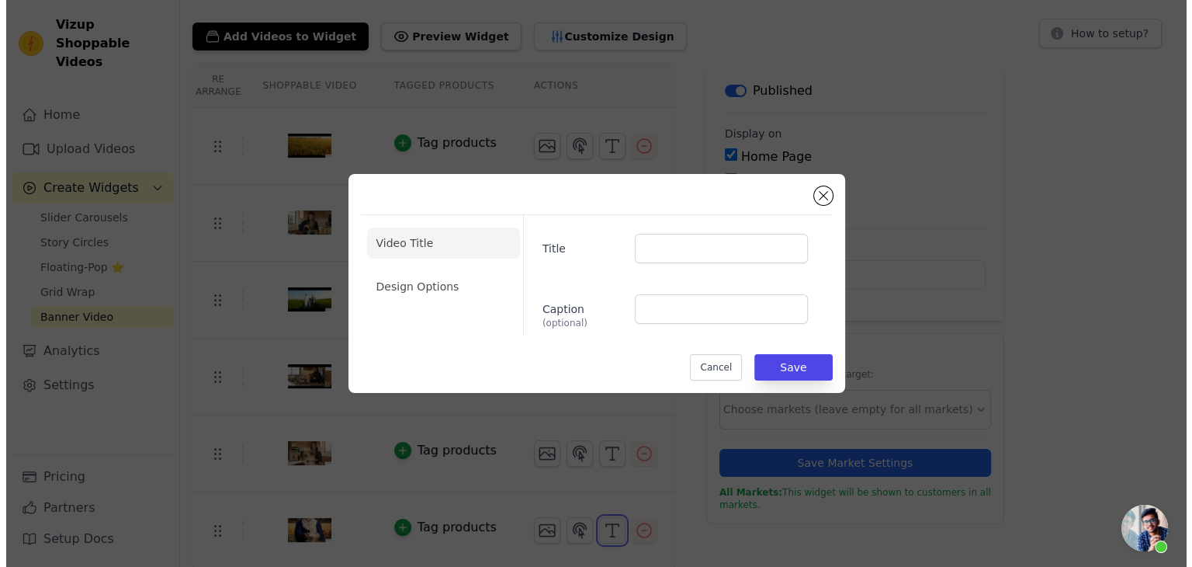
scroll to position [0, 0]
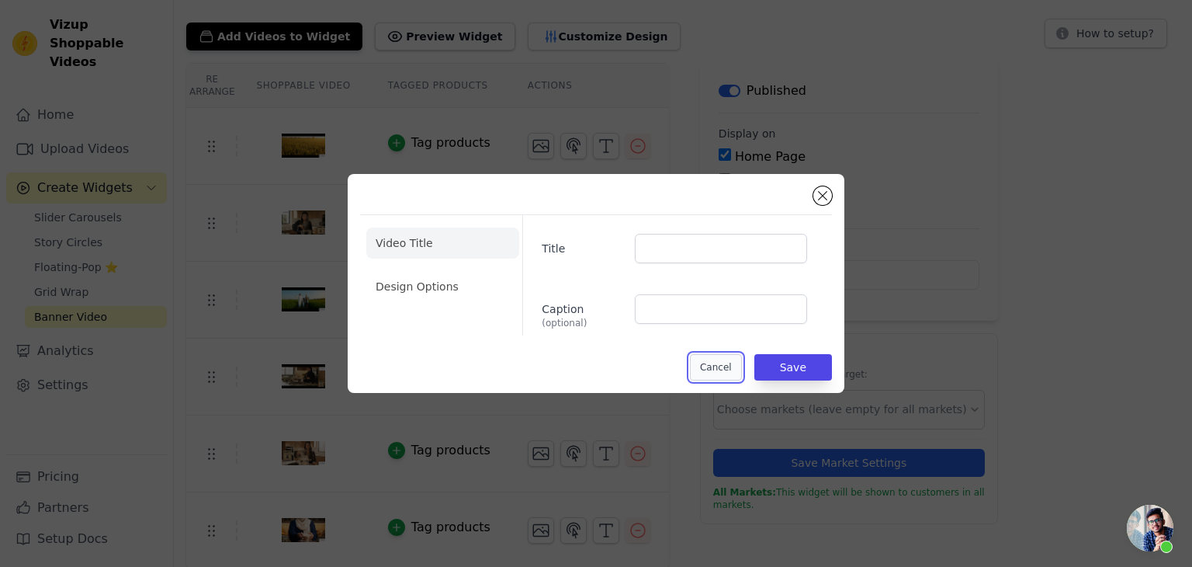
click at [726, 369] on button "Cancel" at bounding box center [716, 367] width 52 height 26
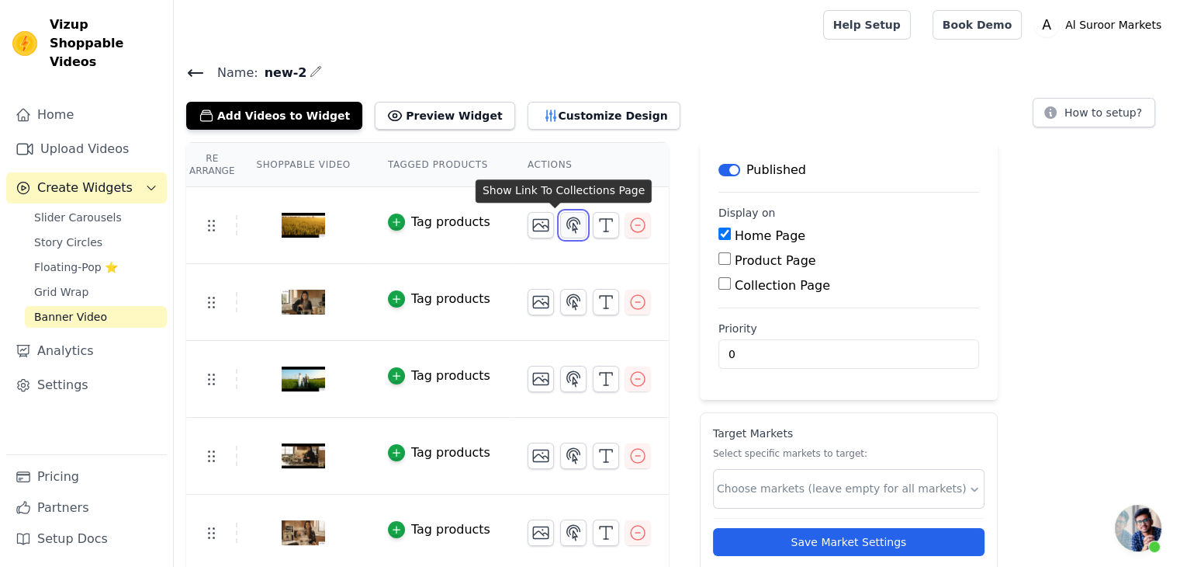
click at [567, 227] on icon "button" at bounding box center [573, 224] width 13 height 15
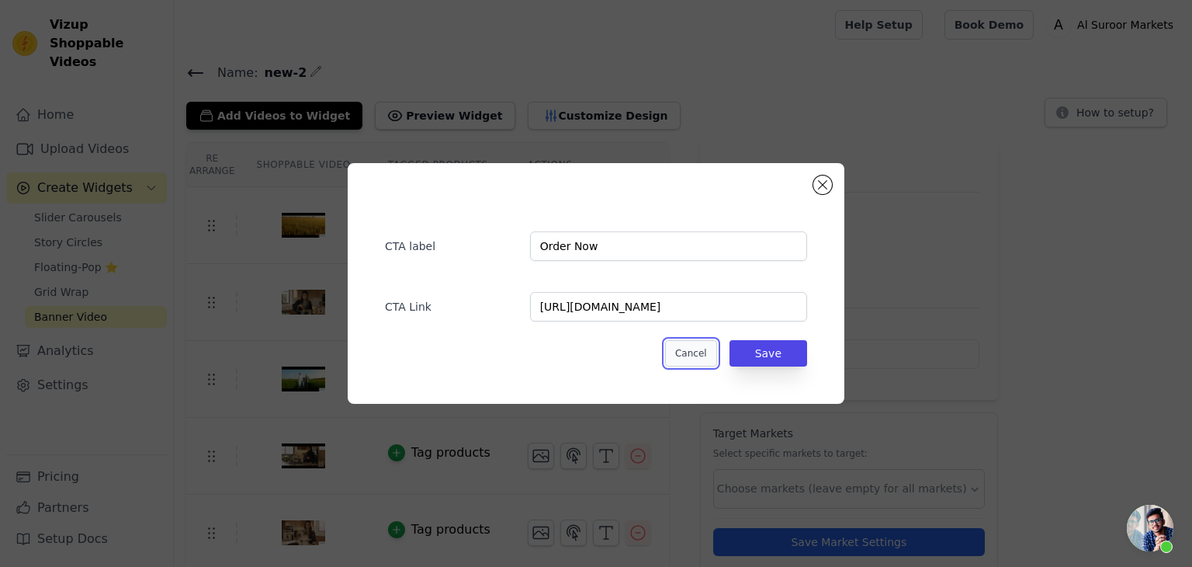
click at [697, 355] on button "Cancel" at bounding box center [691, 353] width 52 height 26
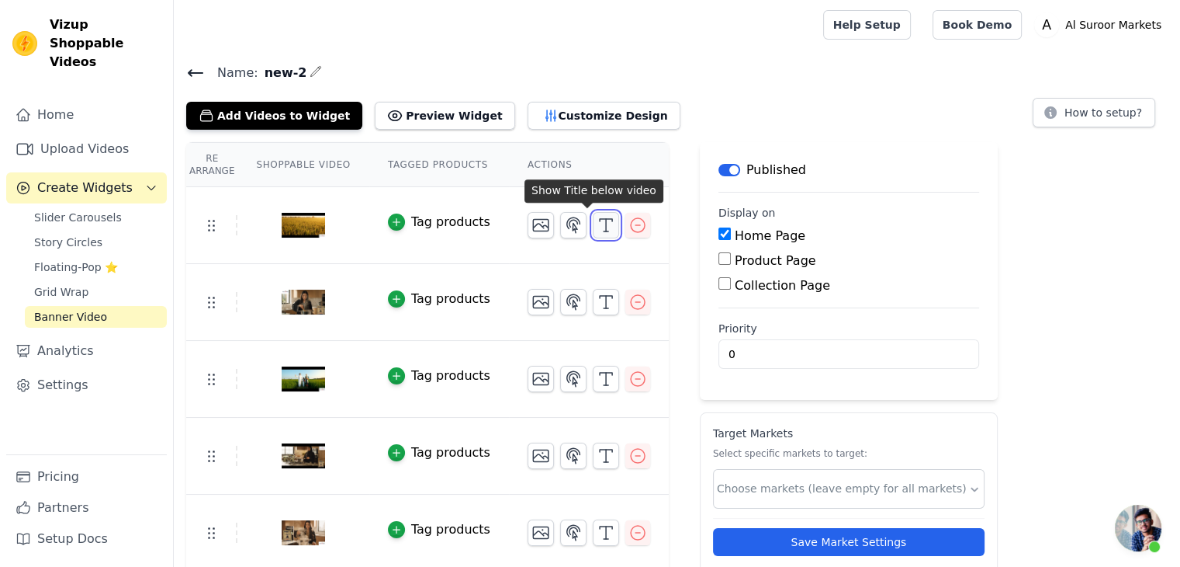
click at [597, 223] on icon "button" at bounding box center [606, 225] width 19 height 19
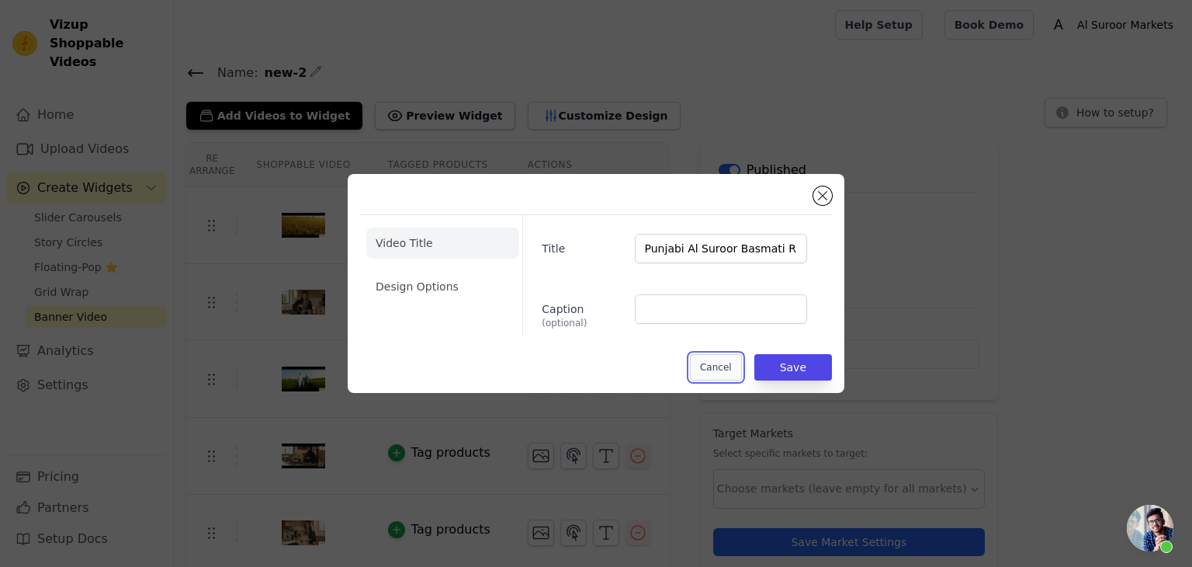
click at [713, 366] on button "Cancel" at bounding box center [716, 367] width 52 height 26
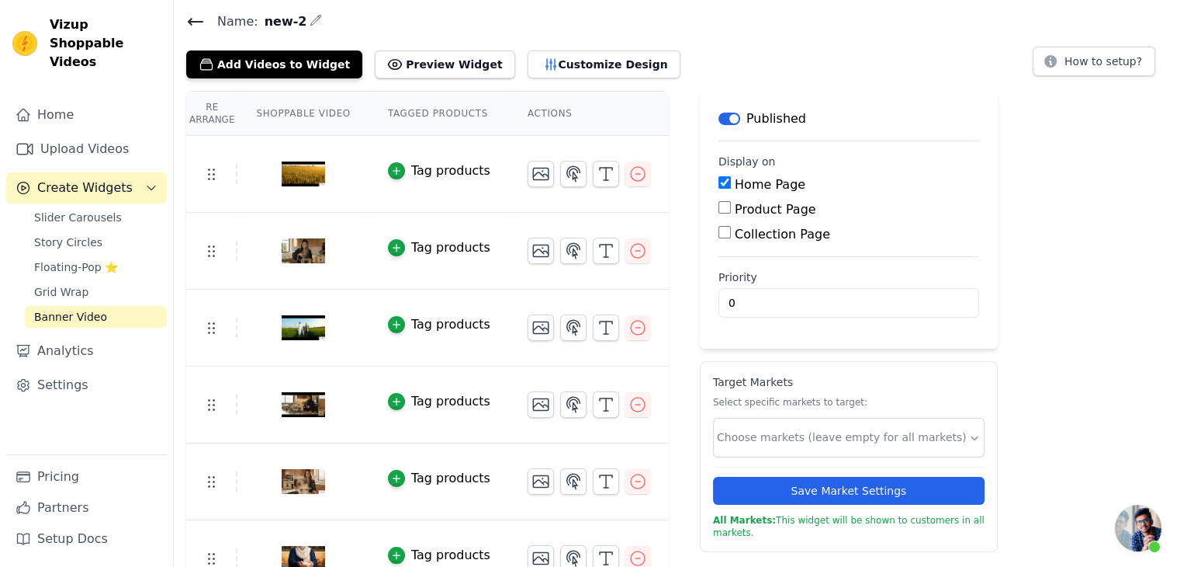
scroll to position [78, 0]
